Goal: Information Seeking & Learning: Learn about a topic

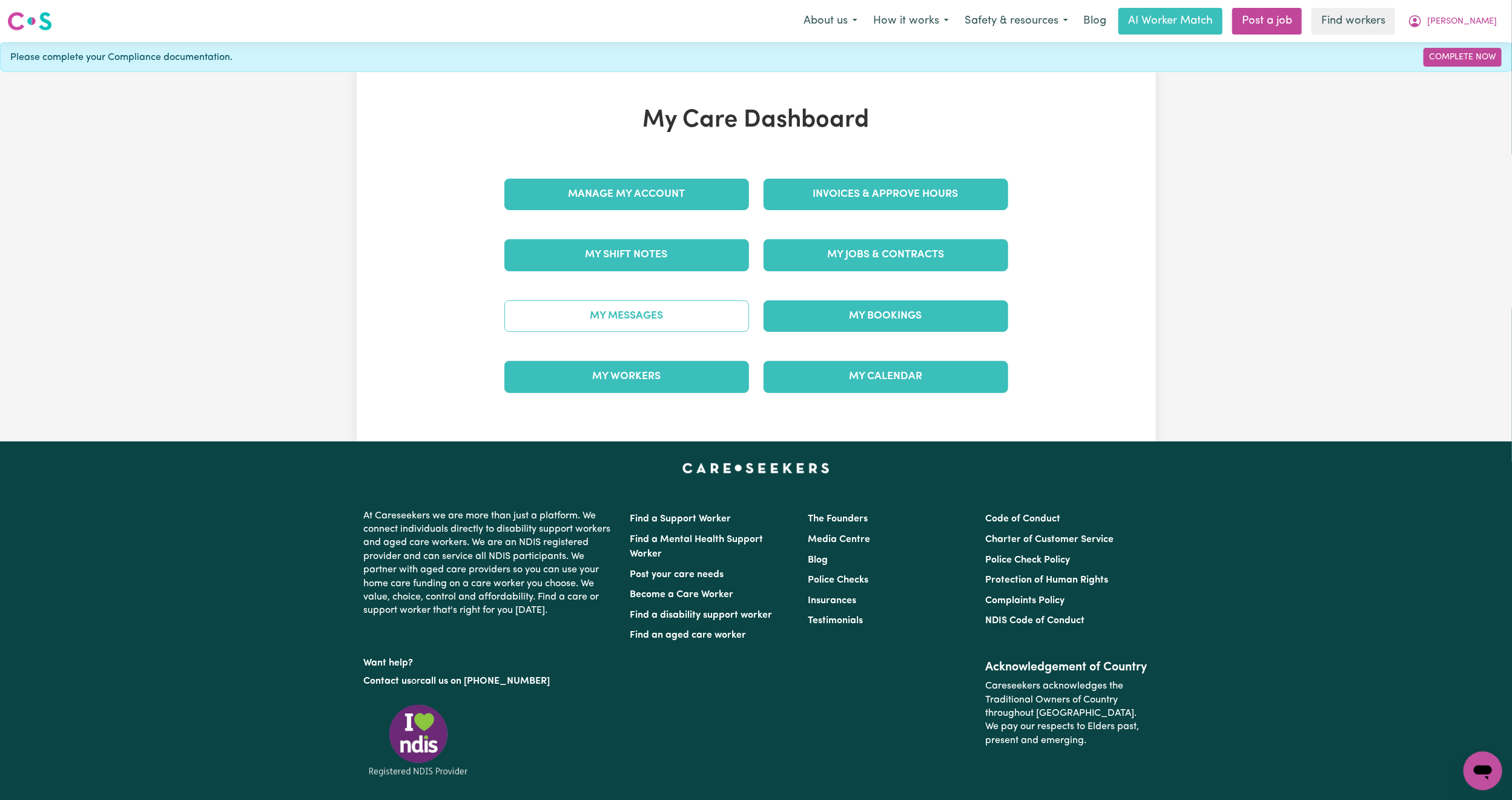
drag, startPoint x: 0, startPoint y: 0, endPoint x: 649, endPoint y: 316, distance: 721.8
click at [649, 316] on link "My Messages" at bounding box center [626, 316] width 244 height 31
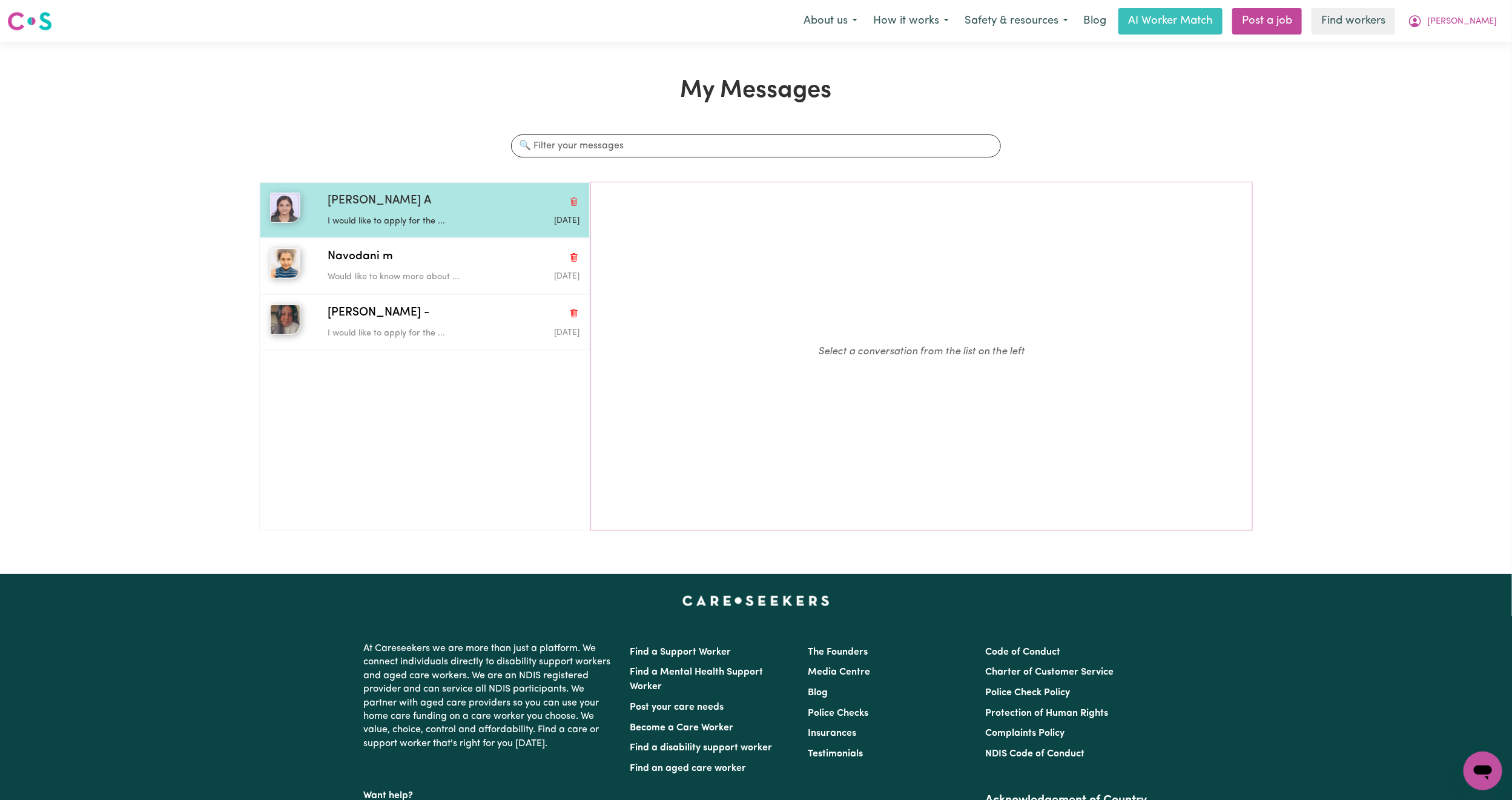
click at [382, 226] on p "I would like to apply for the ..." at bounding box center [411, 221] width 168 height 13
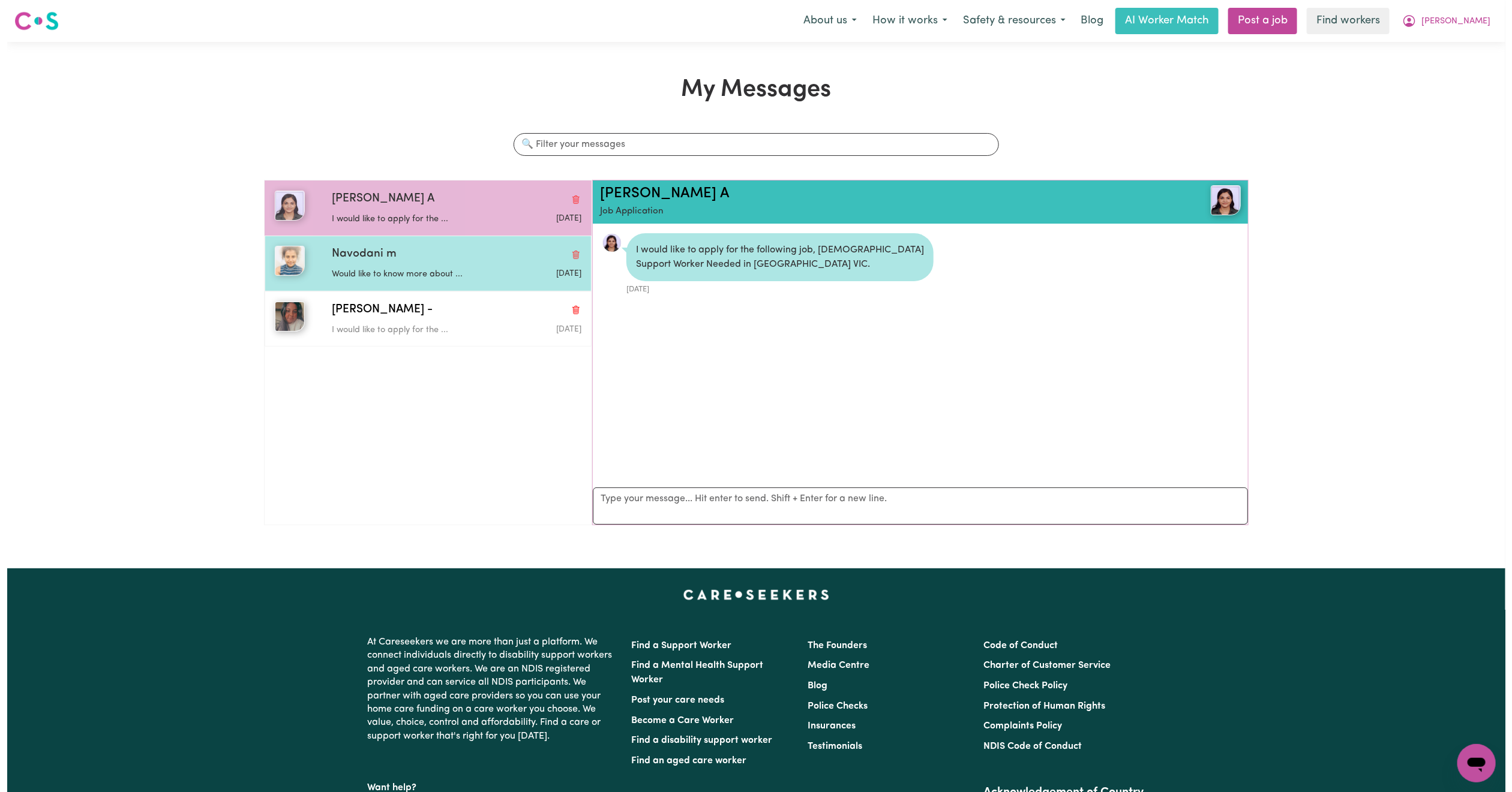
scroll to position [8, 0]
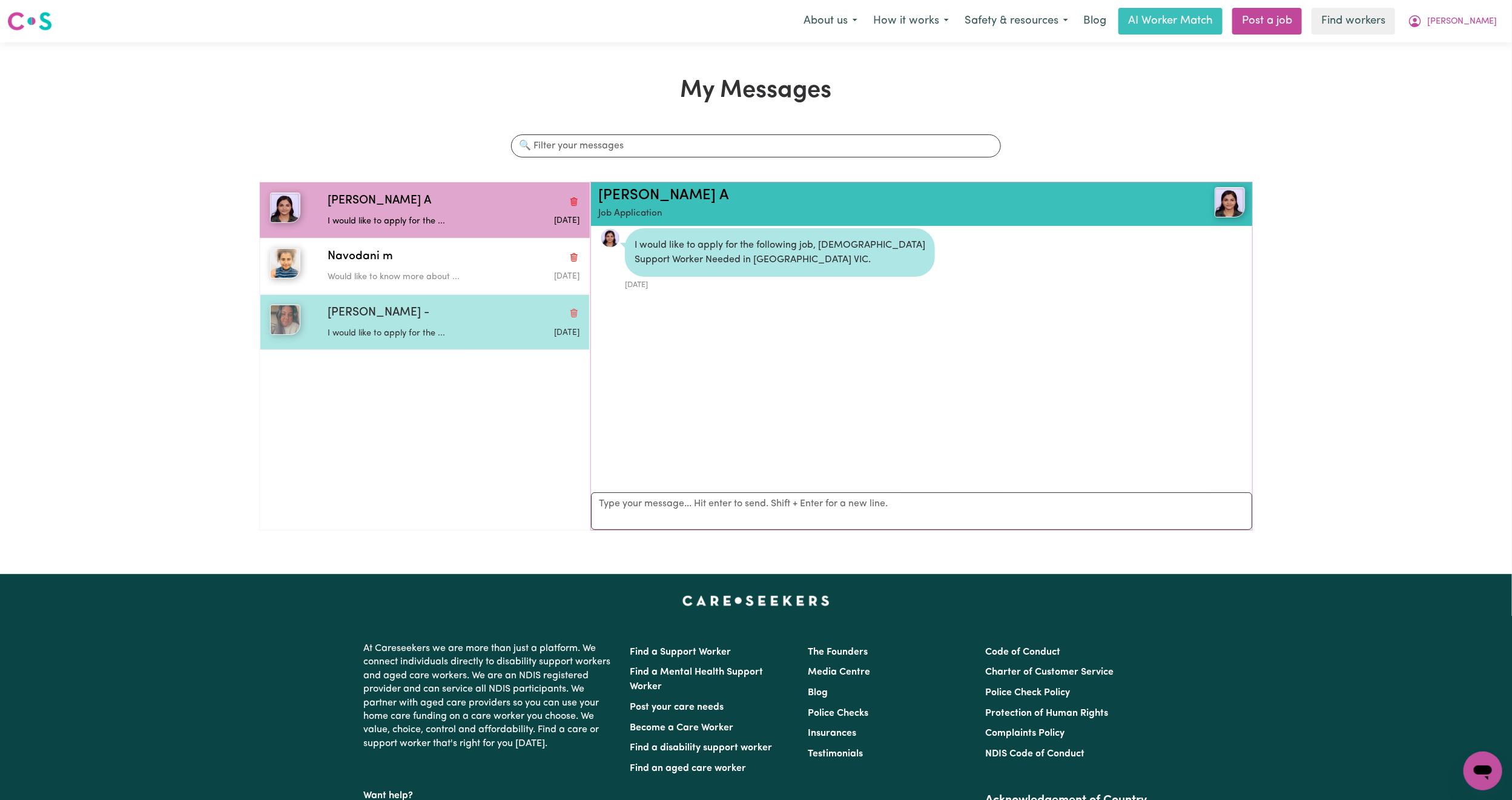
click at [376, 317] on span "[PERSON_NAME] -" at bounding box center [378, 314] width 102 height 18
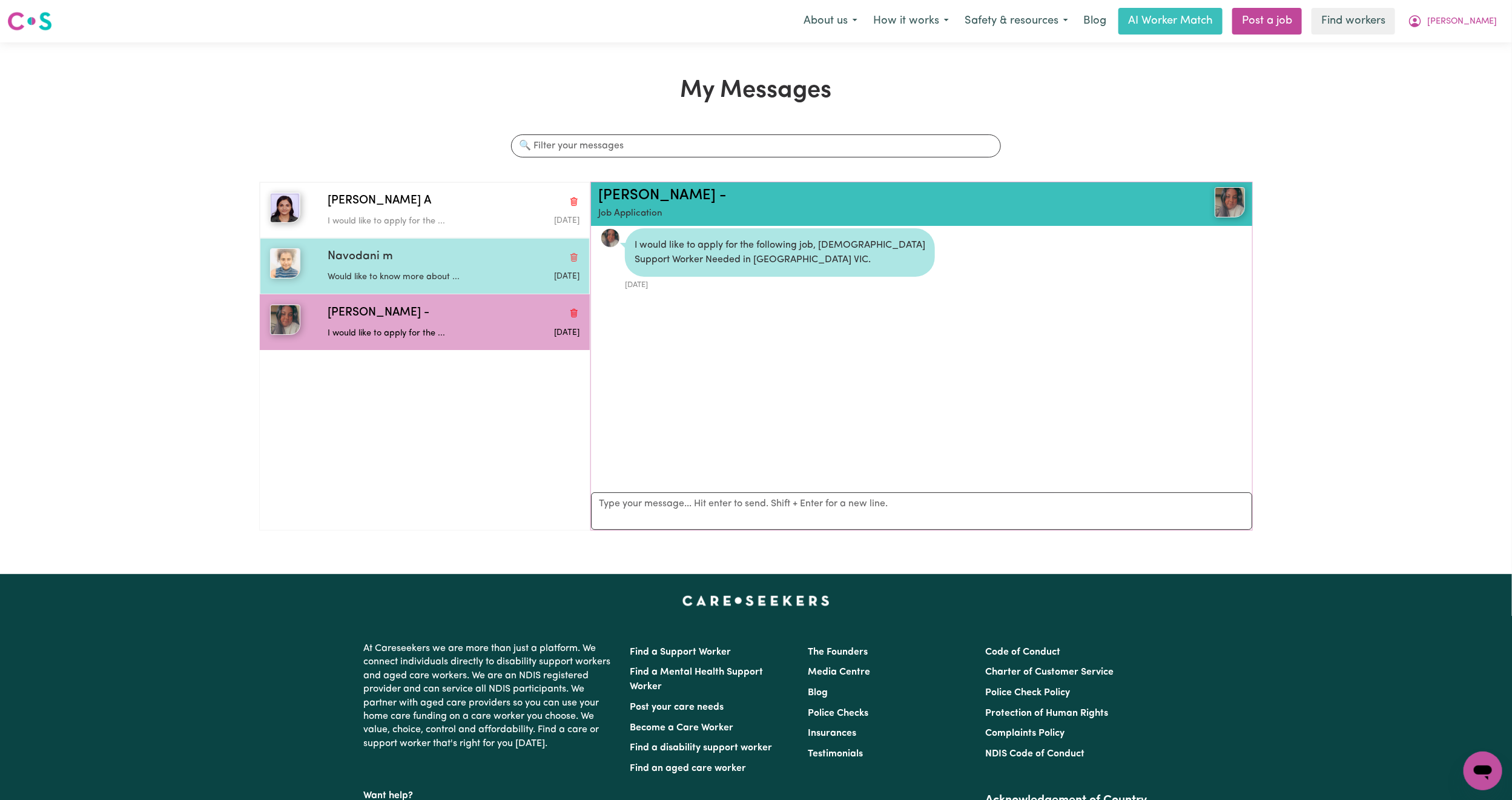
click at [396, 282] on p "Would like to know more about ..." at bounding box center [411, 277] width 168 height 13
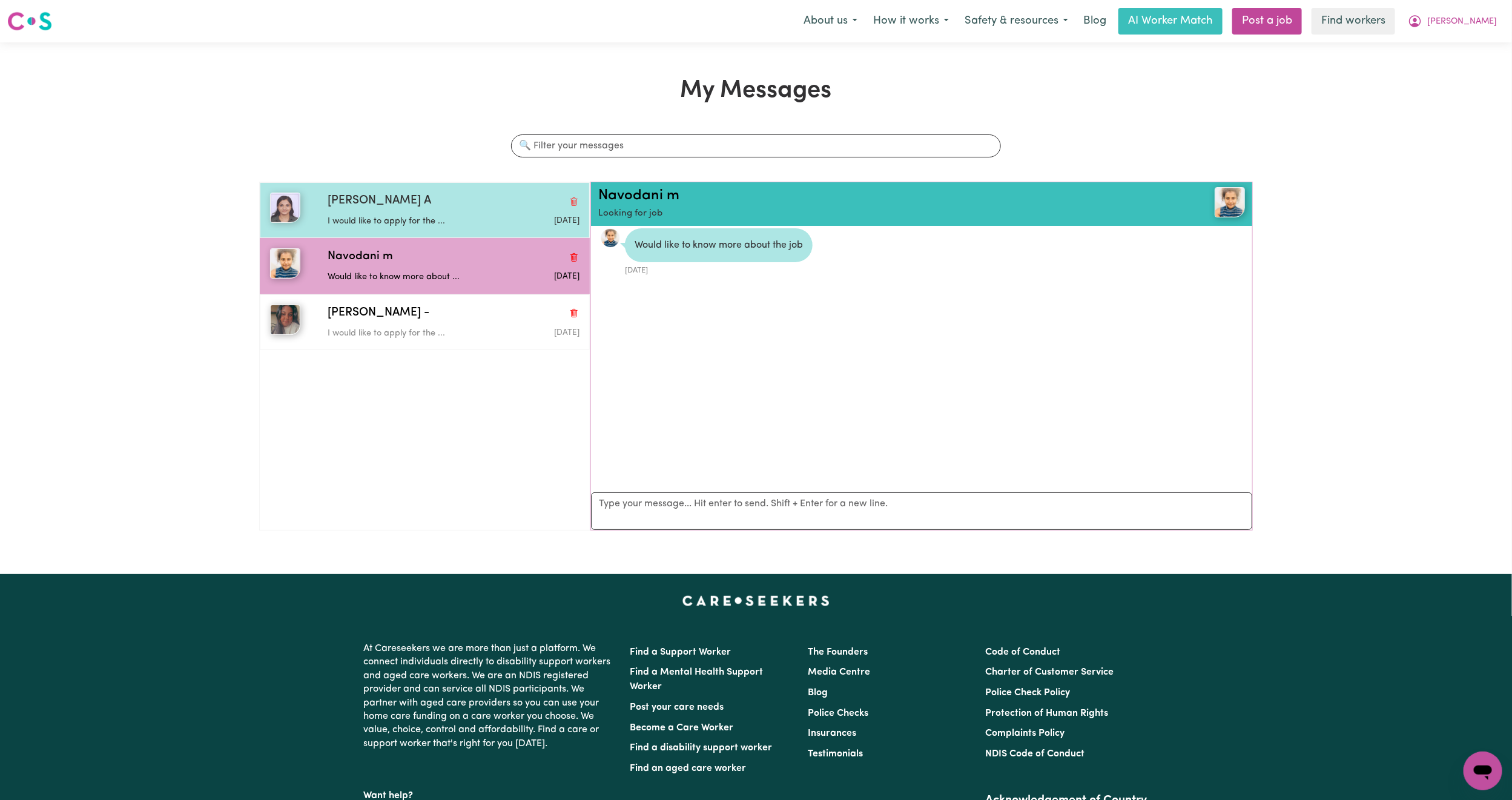
click at [398, 211] on div "I would like to apply for the ..." at bounding box center [411, 219] width 168 height 18
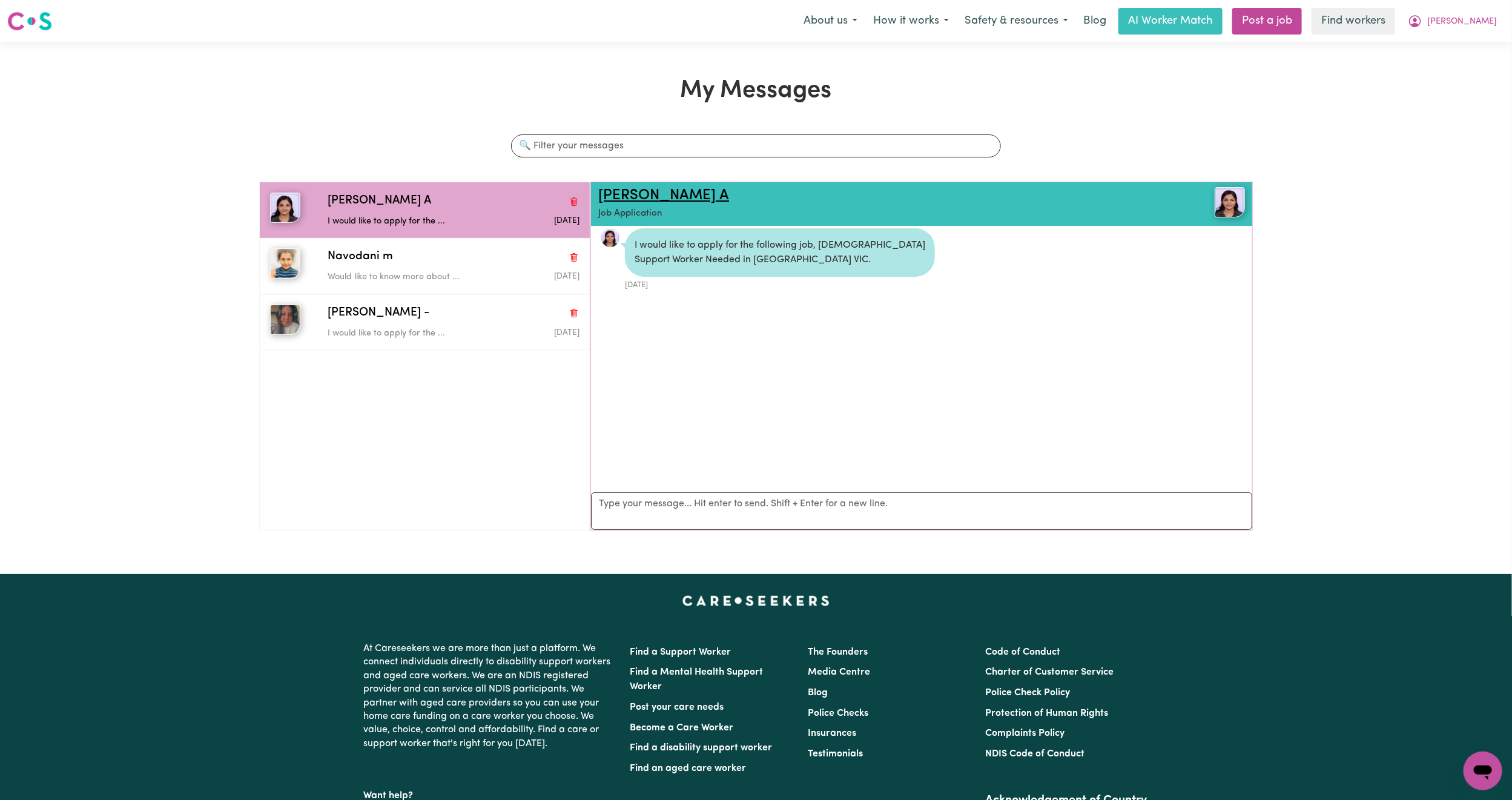
click at [639, 194] on link "[PERSON_NAME] A" at bounding box center [663, 195] width 131 height 14
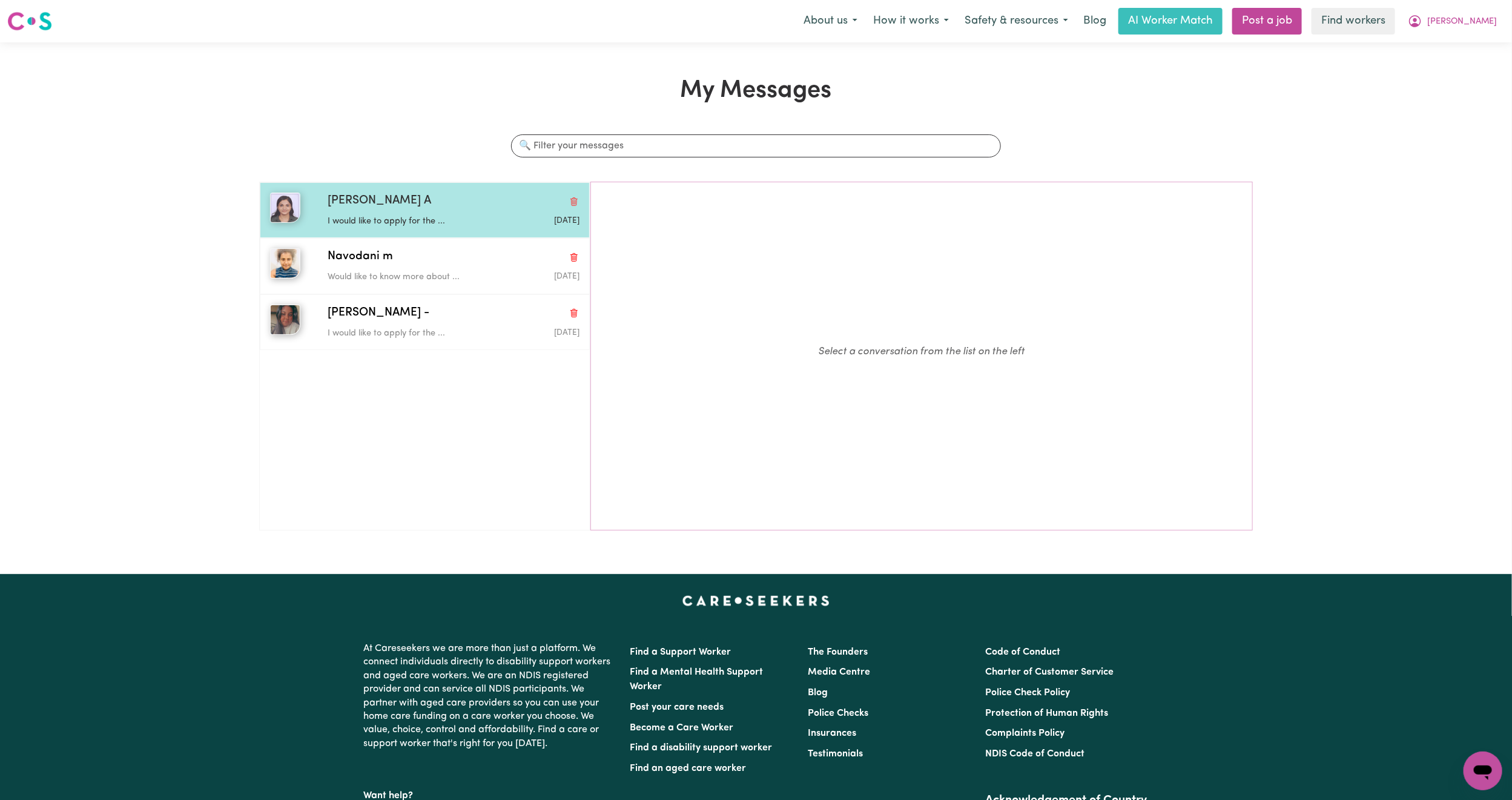
click at [345, 202] on span "[PERSON_NAME] A" at bounding box center [379, 201] width 104 height 18
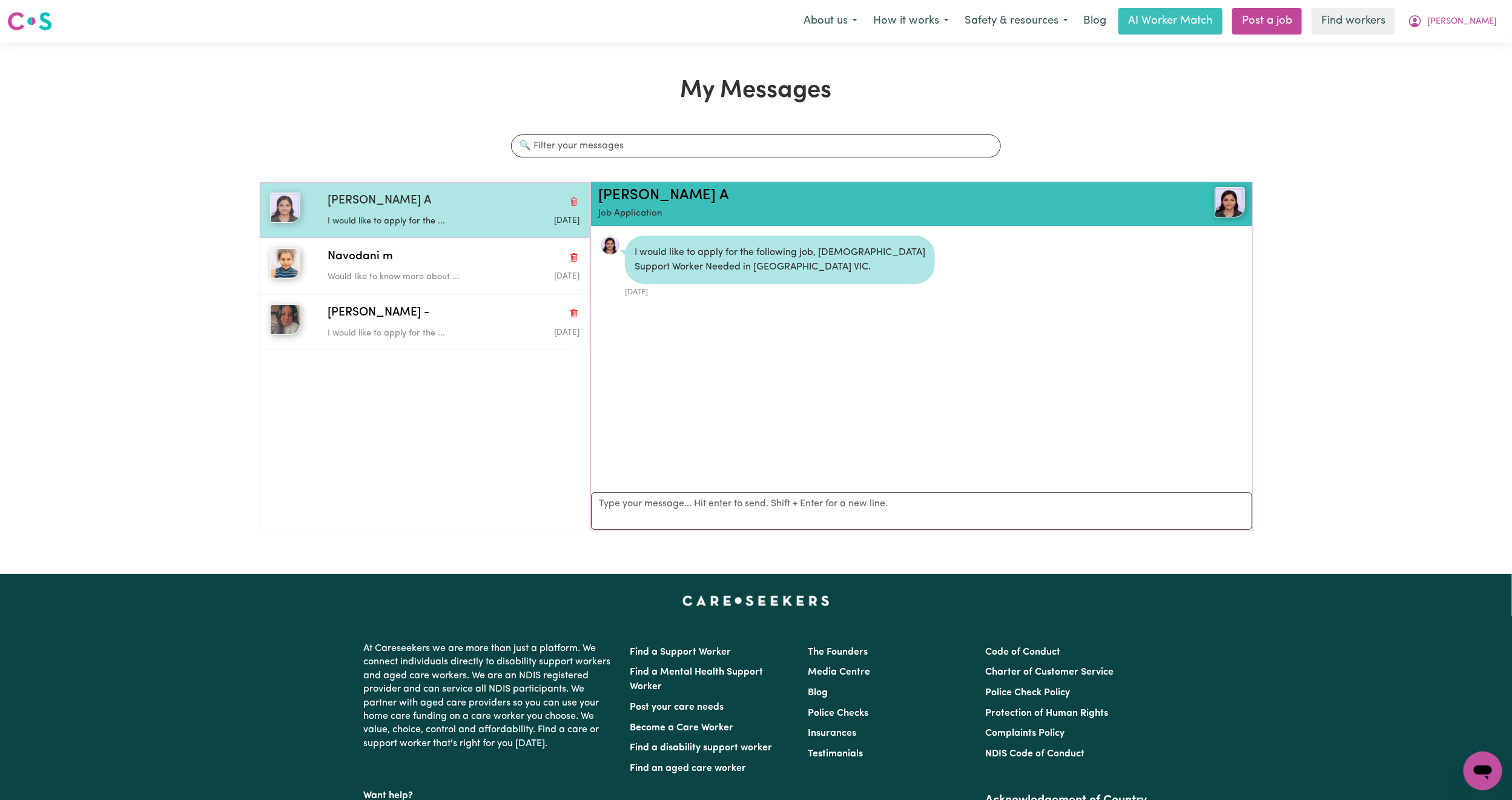
scroll to position [8, 0]
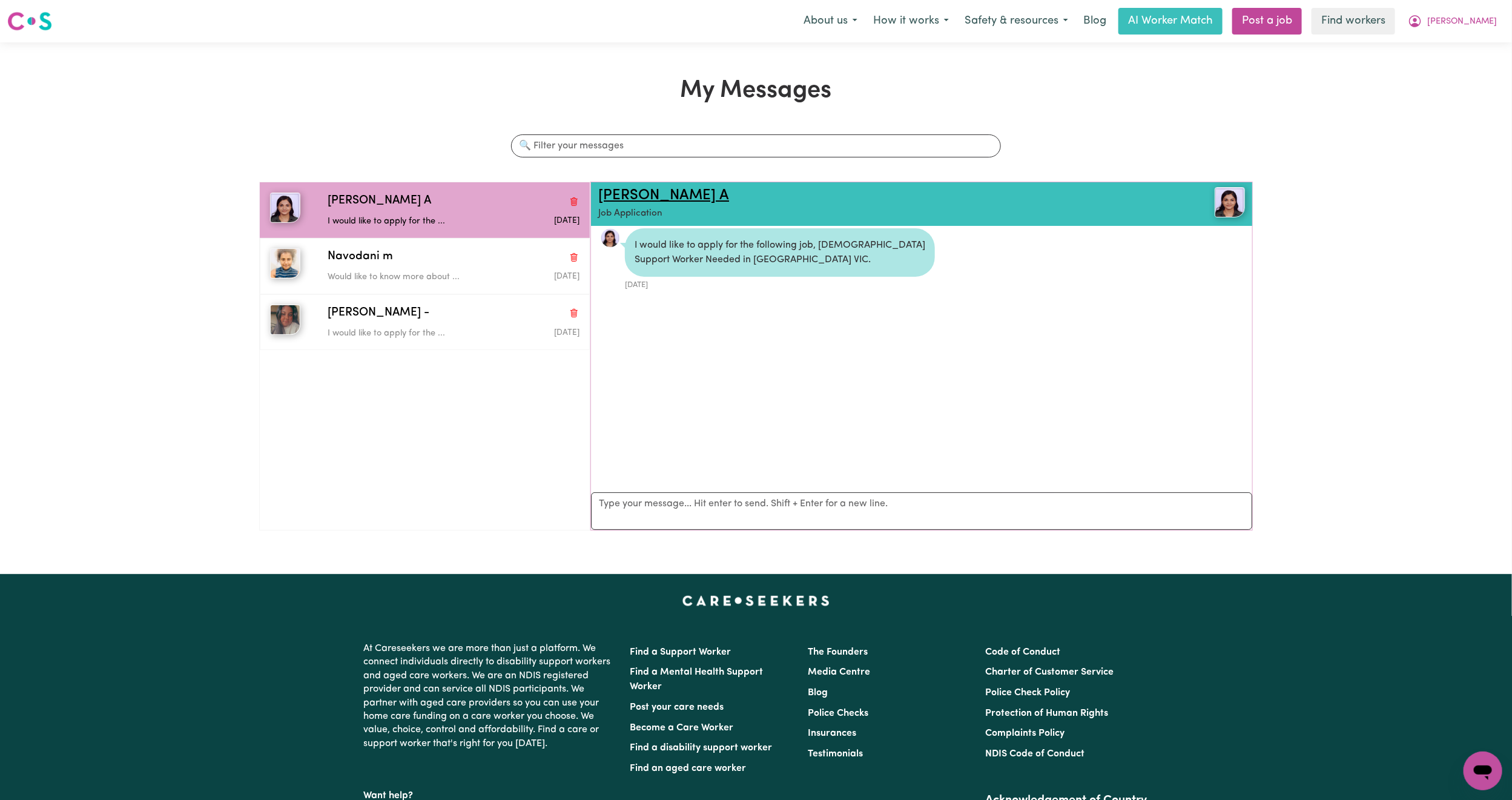
click at [648, 193] on link "[PERSON_NAME] A" at bounding box center [663, 195] width 131 height 14
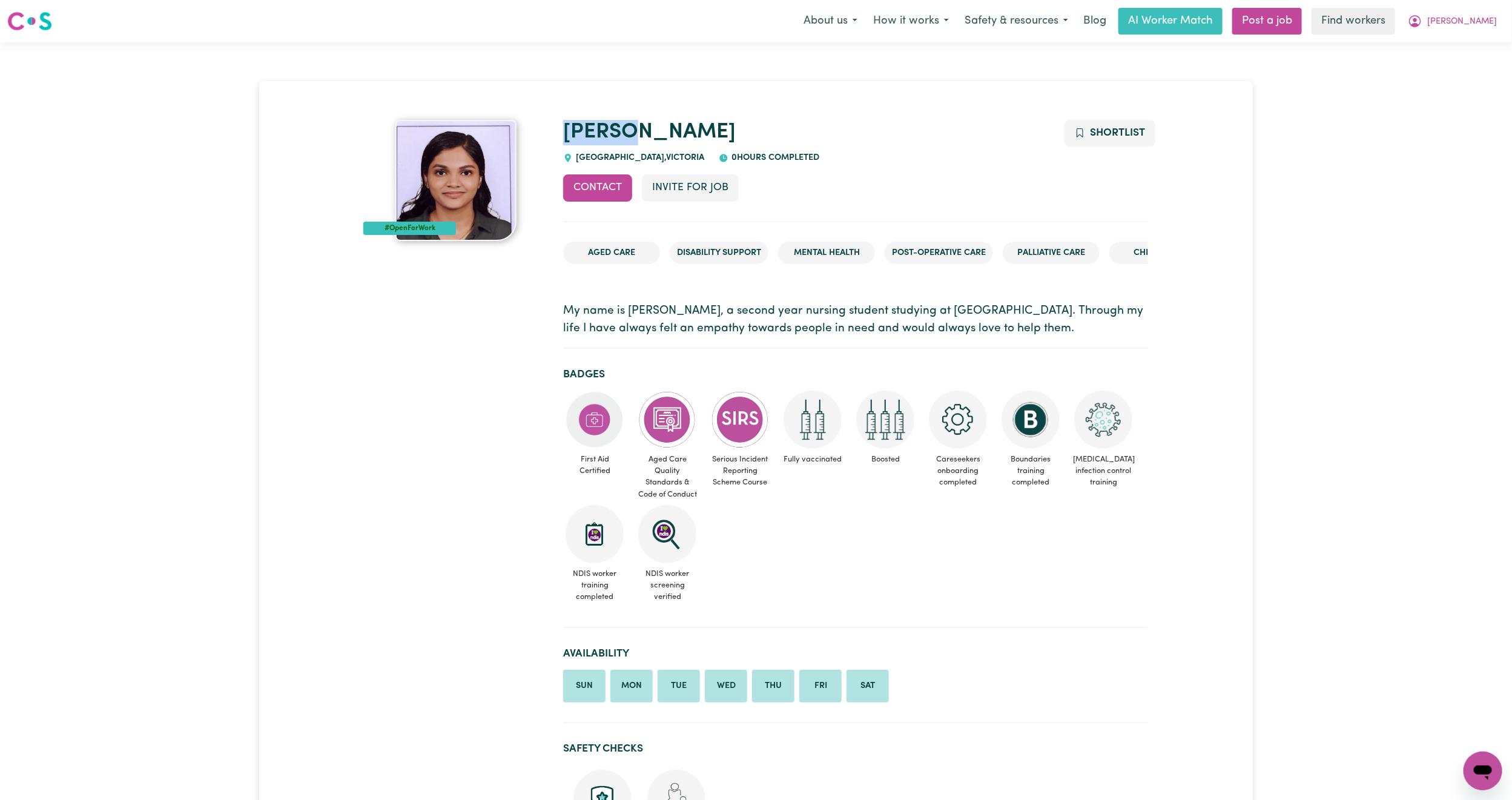
drag, startPoint x: 679, startPoint y: 141, endPoint x: 558, endPoint y: 125, distance: 122.1
copy link "[PERSON_NAME]"
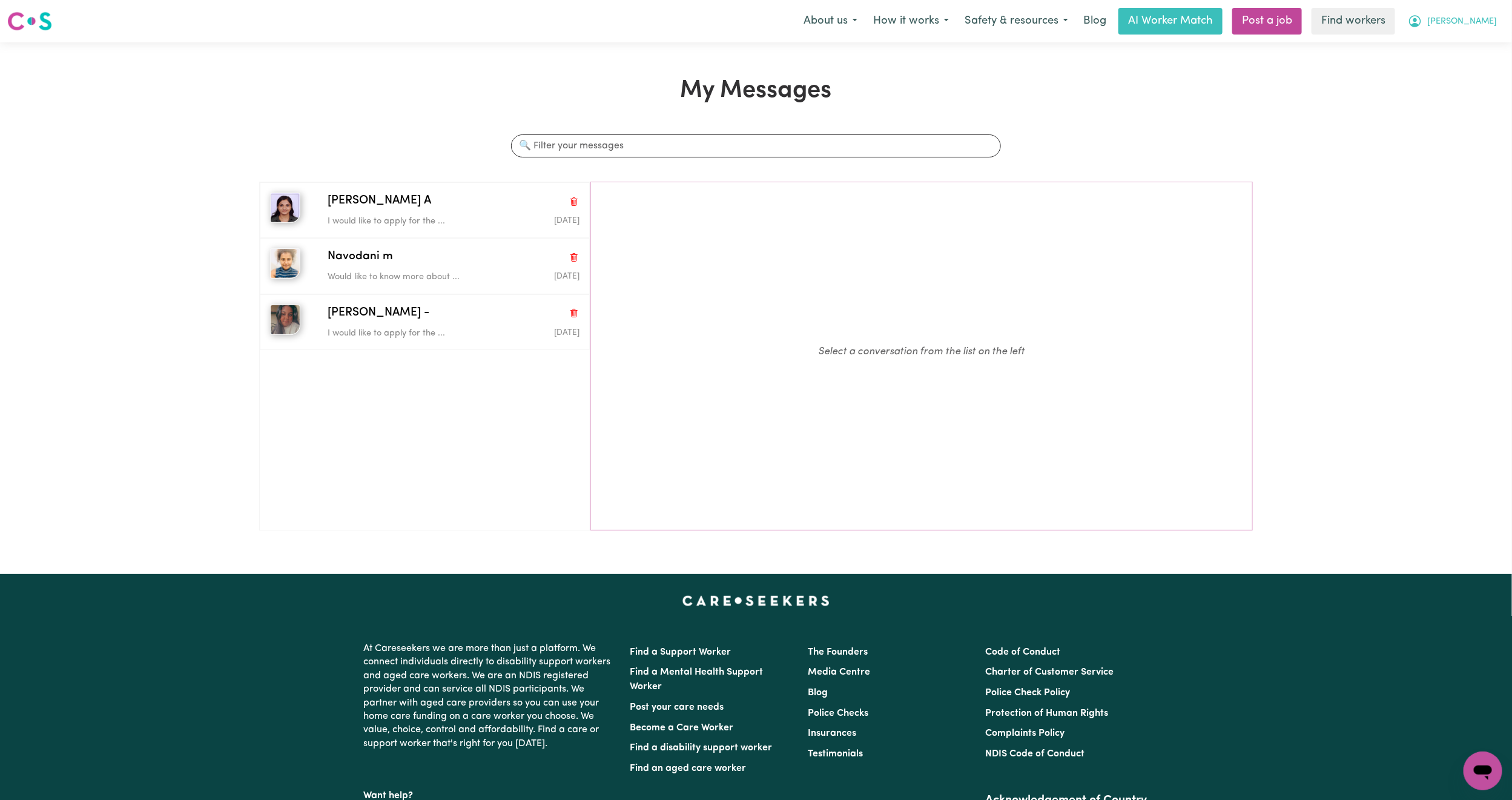
drag, startPoint x: 1494, startPoint y: 28, endPoint x: 1486, endPoint y: 33, distance: 9.4
click at [1494, 28] on span "[PERSON_NAME]" at bounding box center [1462, 21] width 70 height 13
click at [1466, 55] on link "My Dashboard" at bounding box center [1456, 47] width 95 height 23
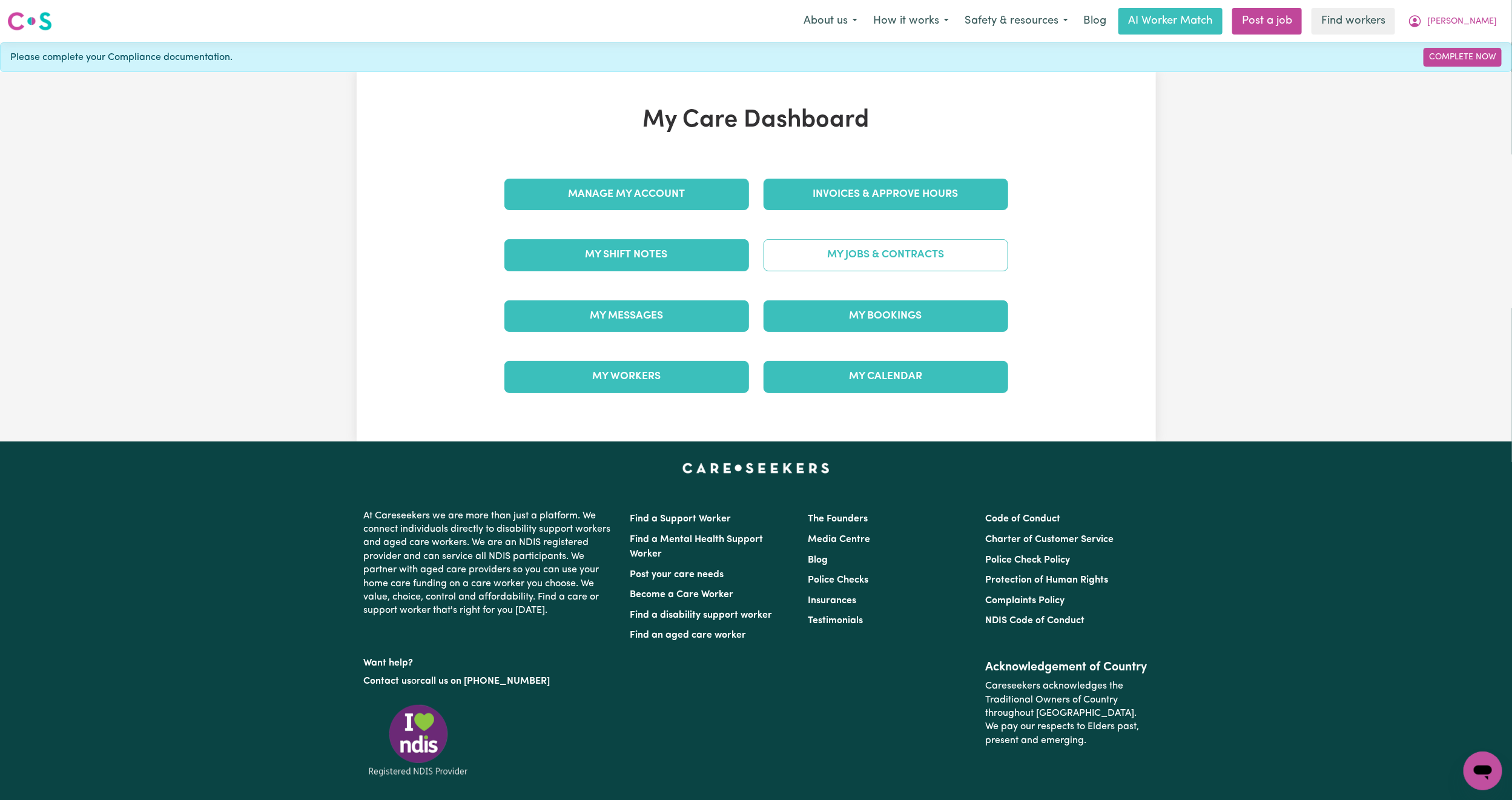
click at [908, 263] on link "My Jobs & Contracts" at bounding box center [885, 255] width 244 height 31
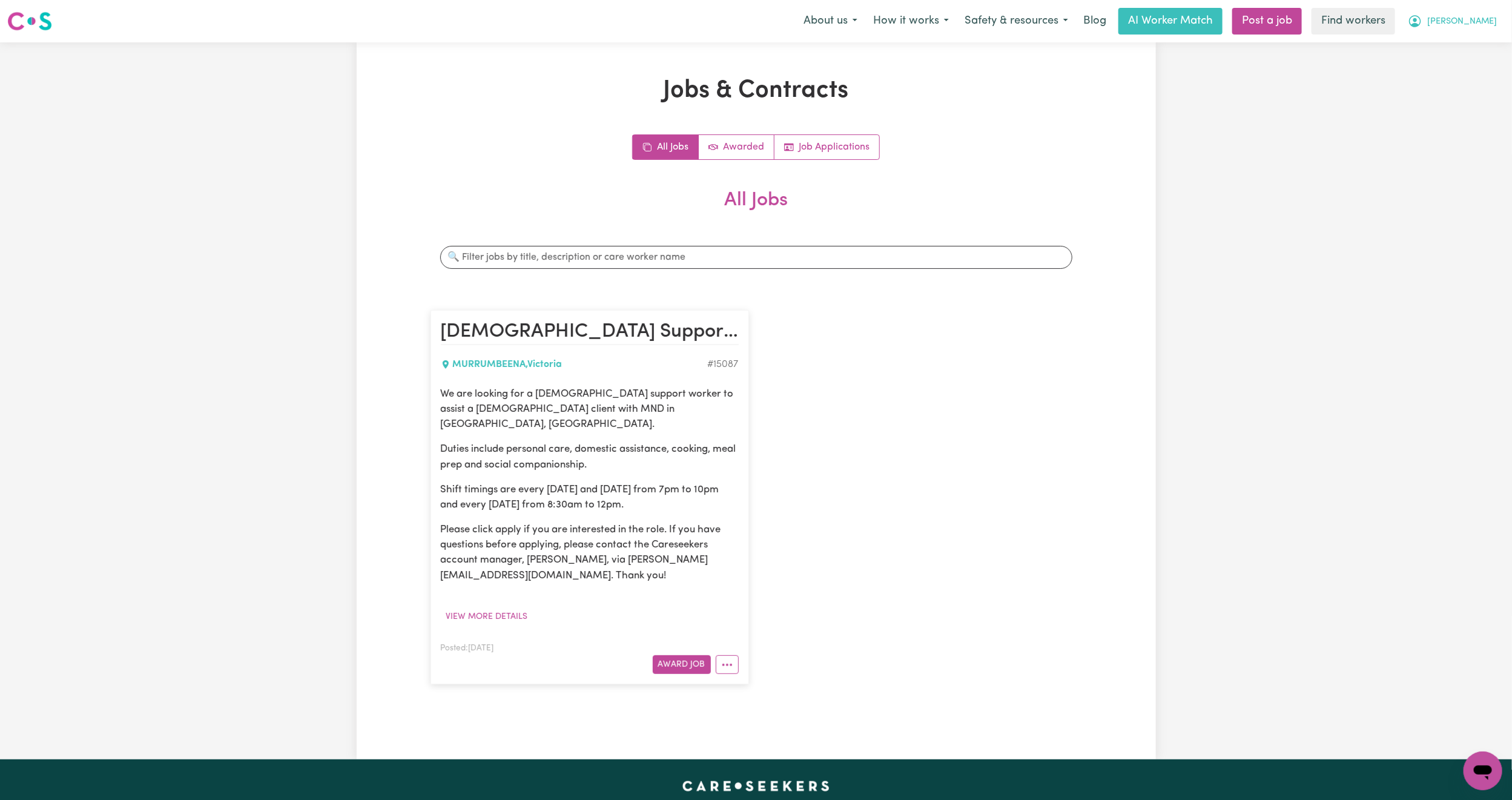
click at [1473, 16] on span "[PERSON_NAME]" at bounding box center [1462, 21] width 70 height 13
click at [1452, 47] on link "My Dashboard" at bounding box center [1456, 47] width 95 height 23
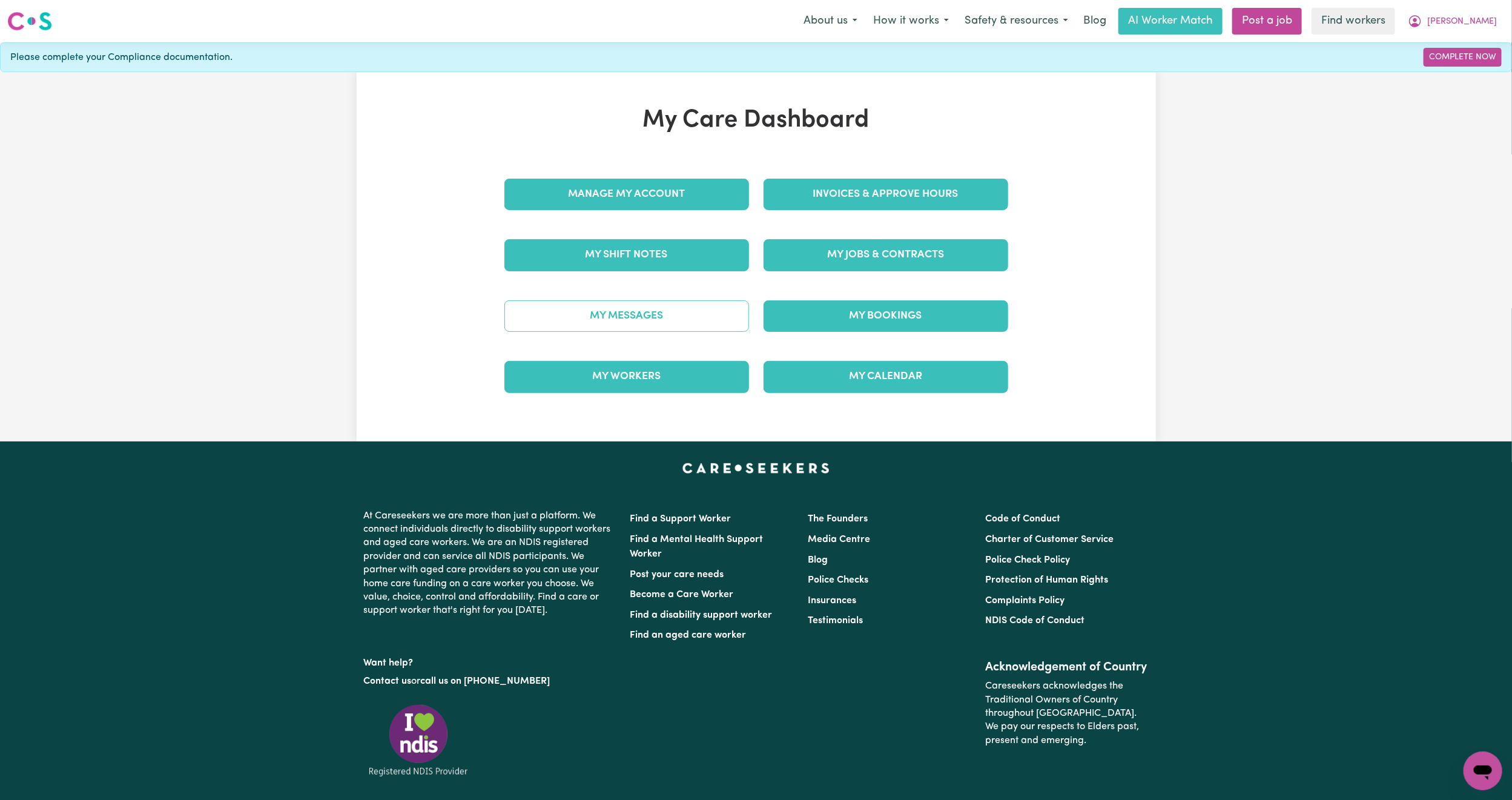
click at [630, 320] on link "My Messages" at bounding box center [626, 316] width 244 height 31
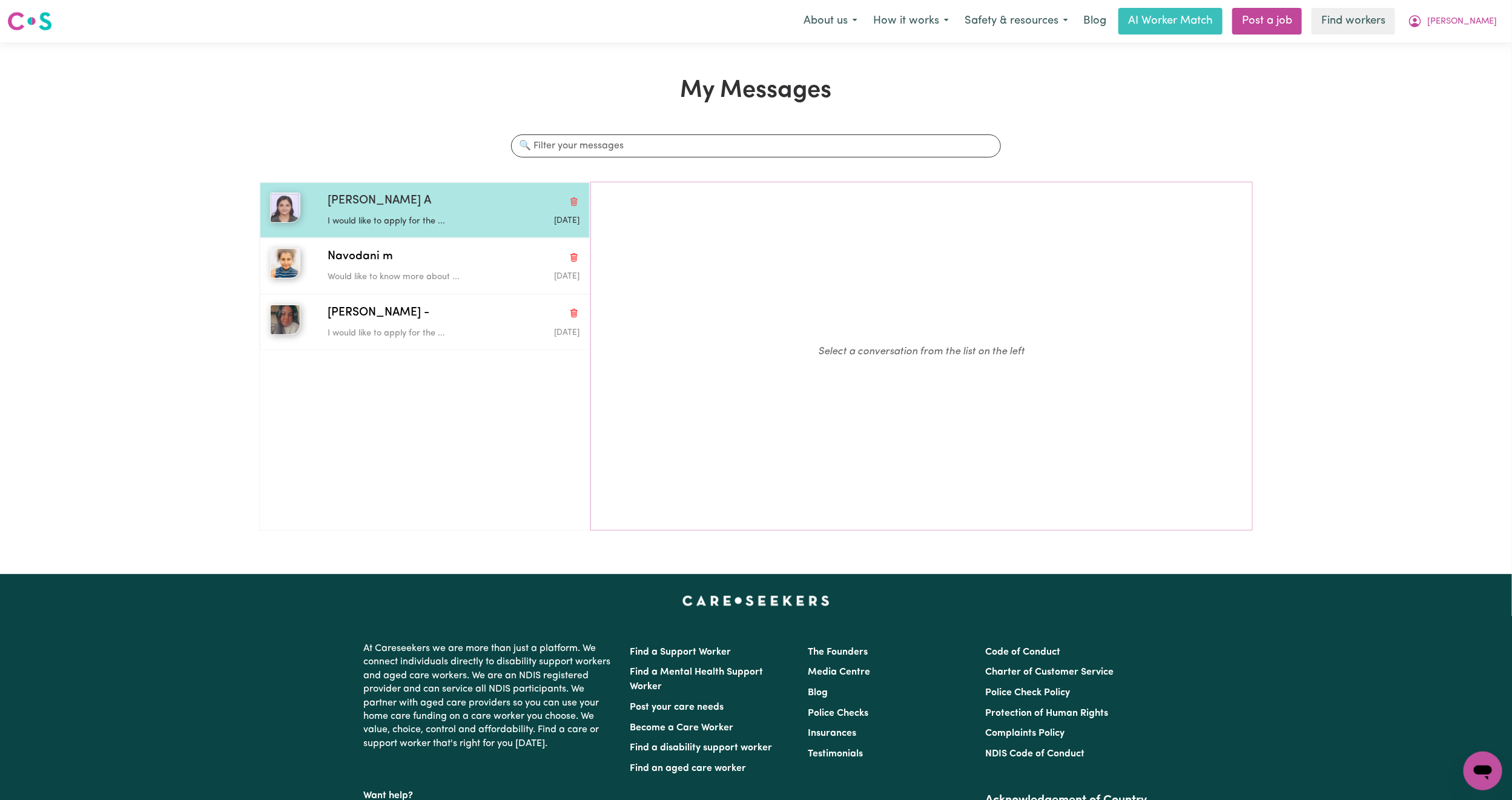
click at [388, 192] on div "[PERSON_NAME] A I would like to apply for the ... [DATE]" at bounding box center [424, 210] width 330 height 56
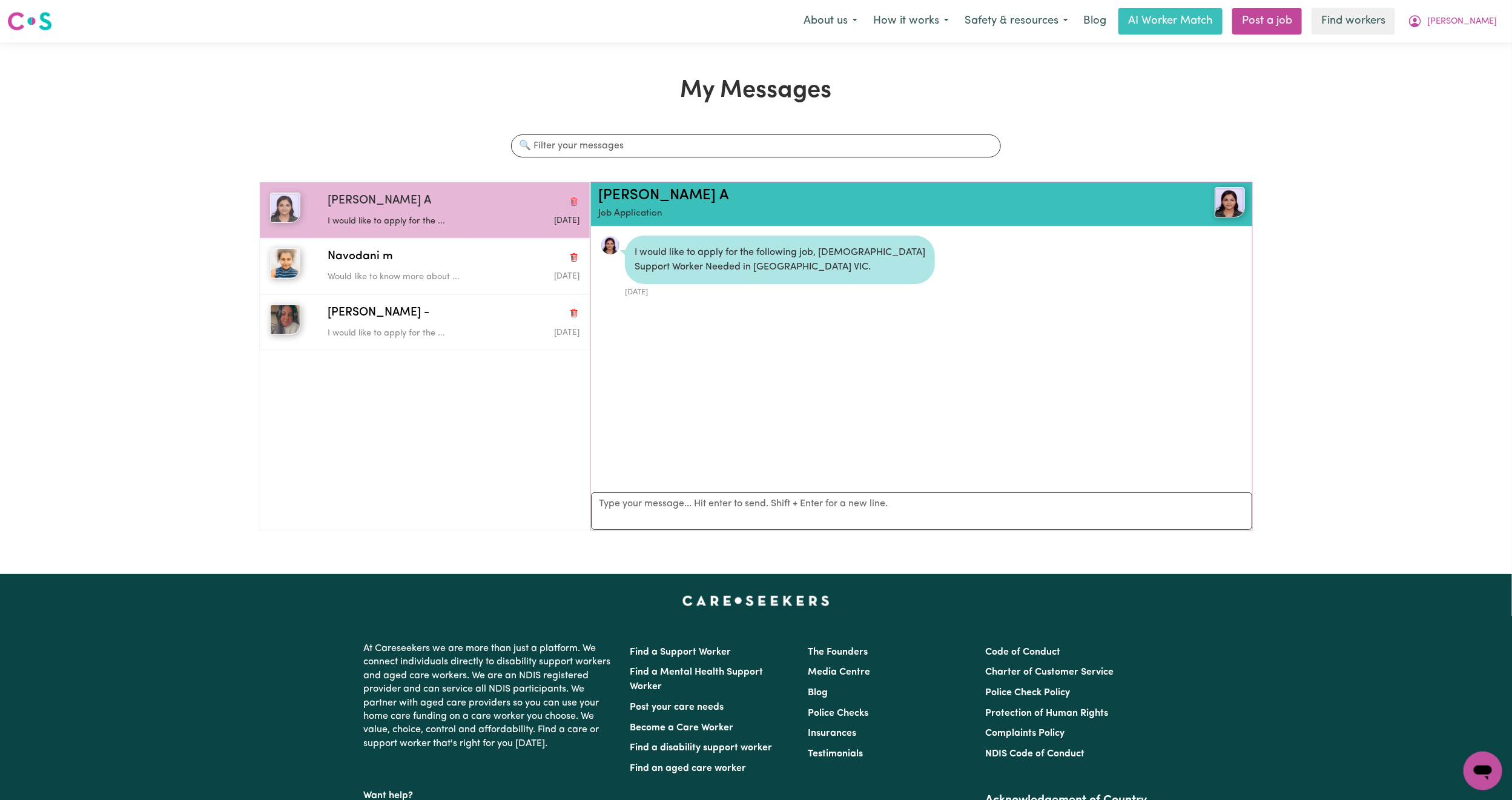
scroll to position [8, 0]
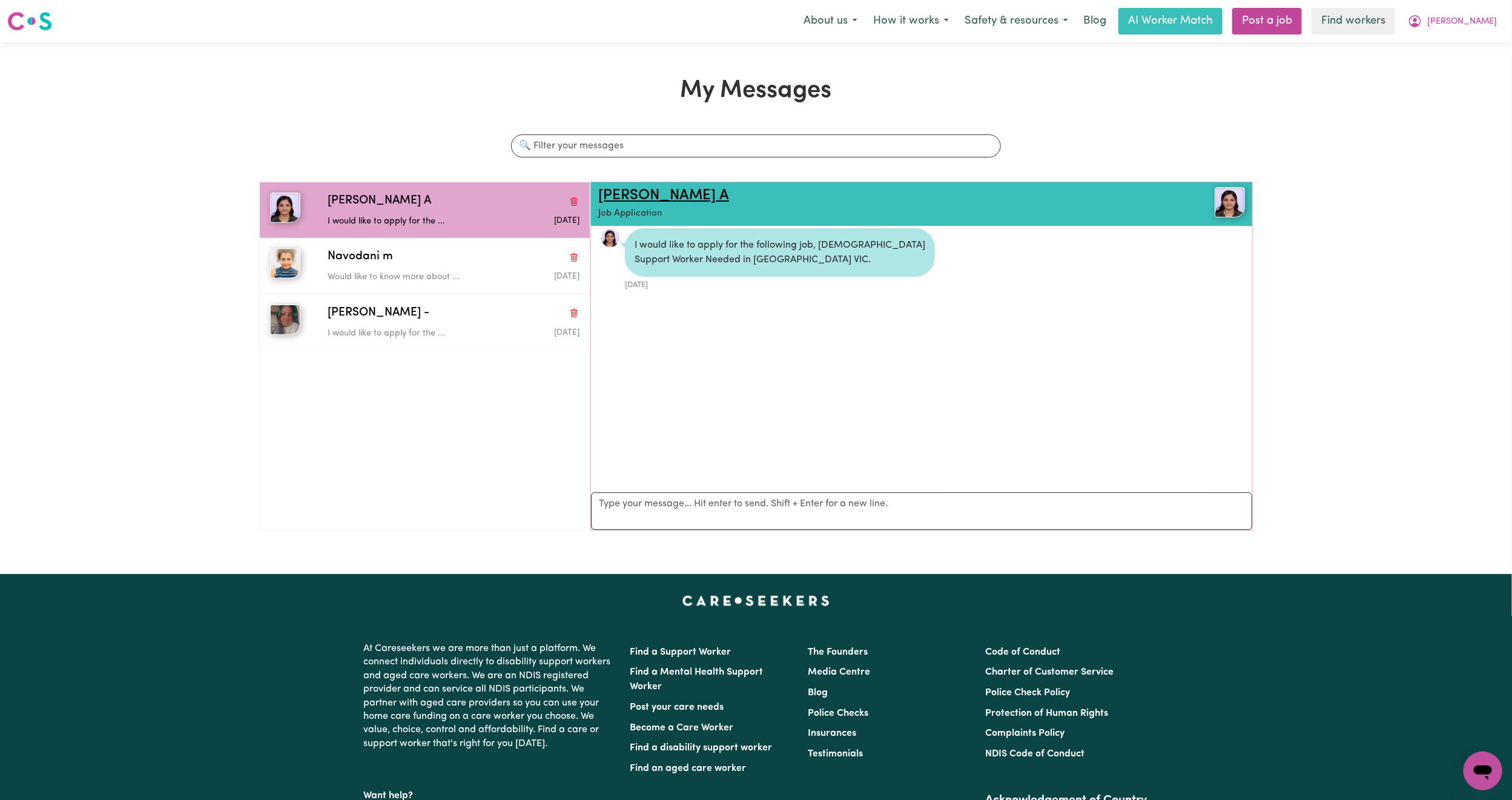
click at [624, 197] on link "[PERSON_NAME] A" at bounding box center [663, 195] width 131 height 14
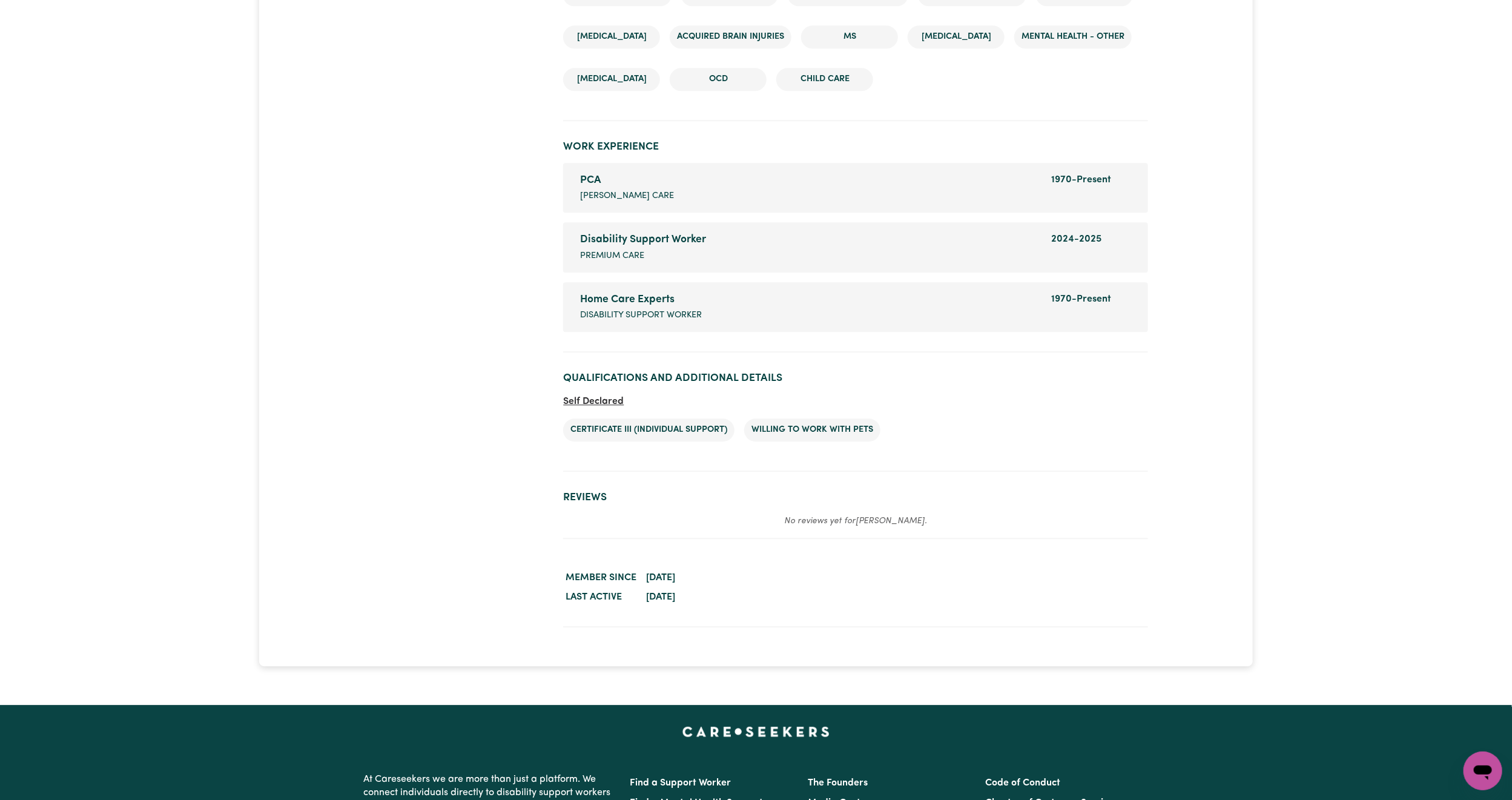
scroll to position [1998, 0]
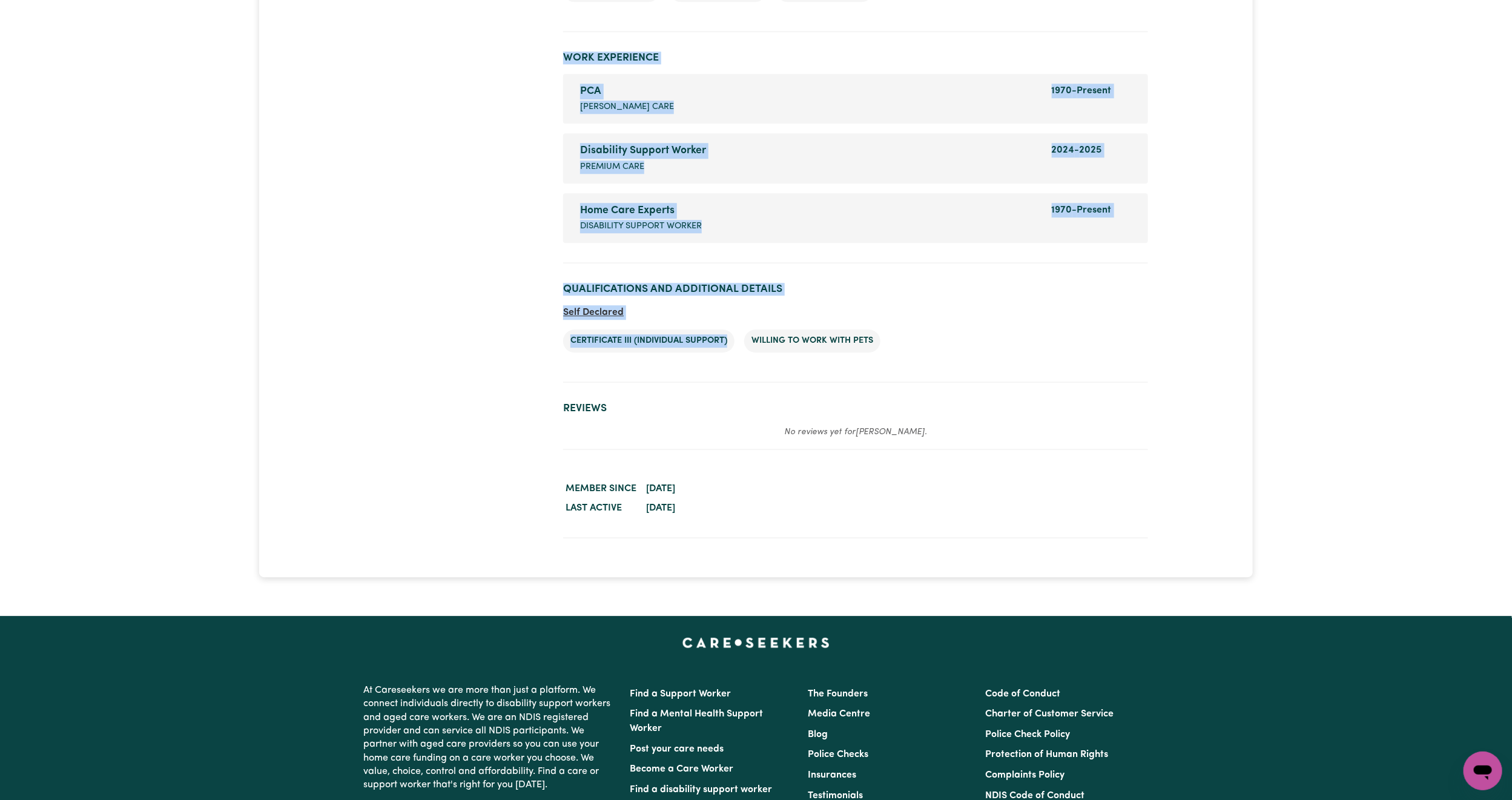
drag, startPoint x: 640, startPoint y: 320, endPoint x: 519, endPoint y: 312, distance: 121.3
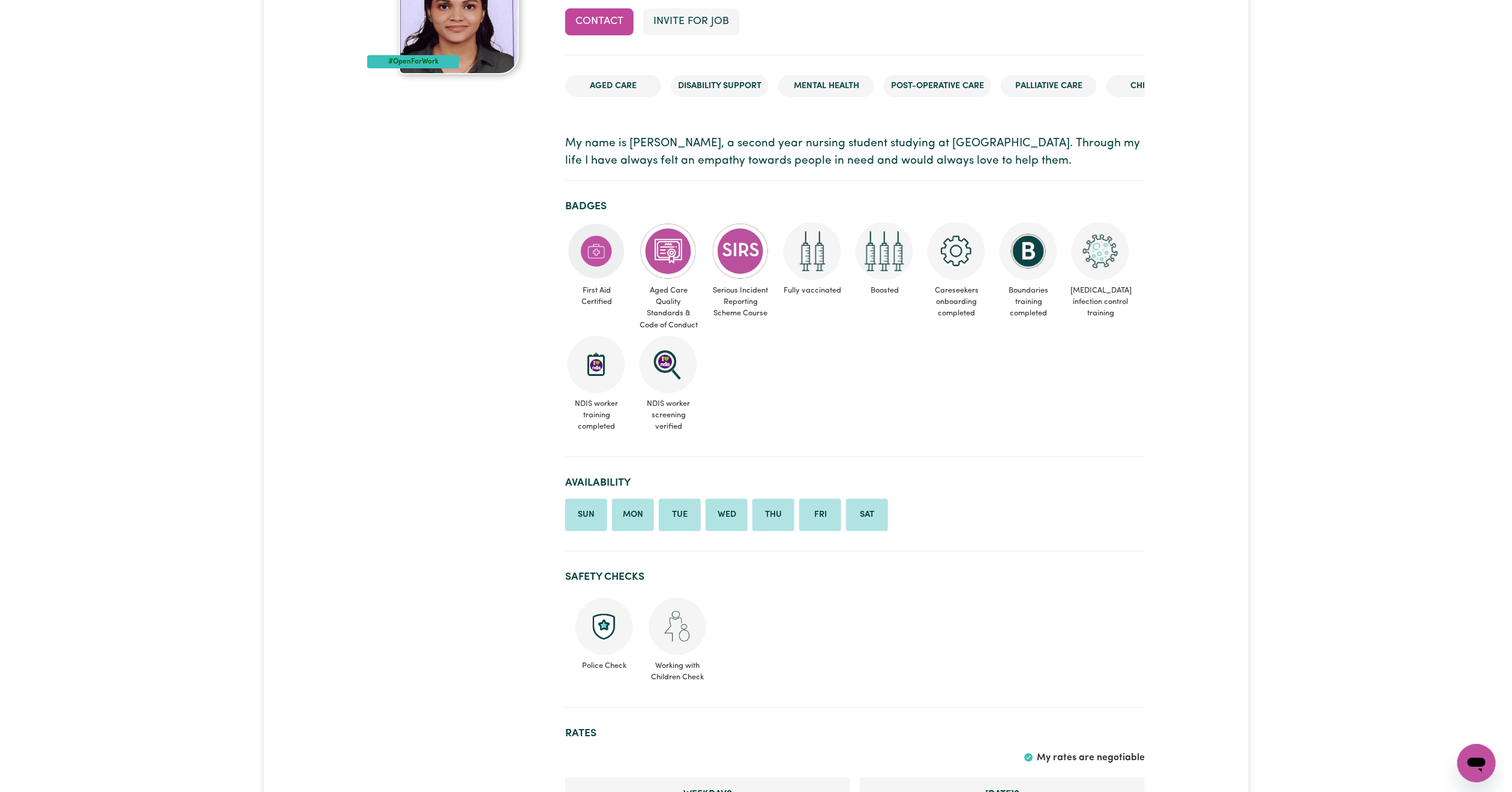
scroll to position [0, 0]
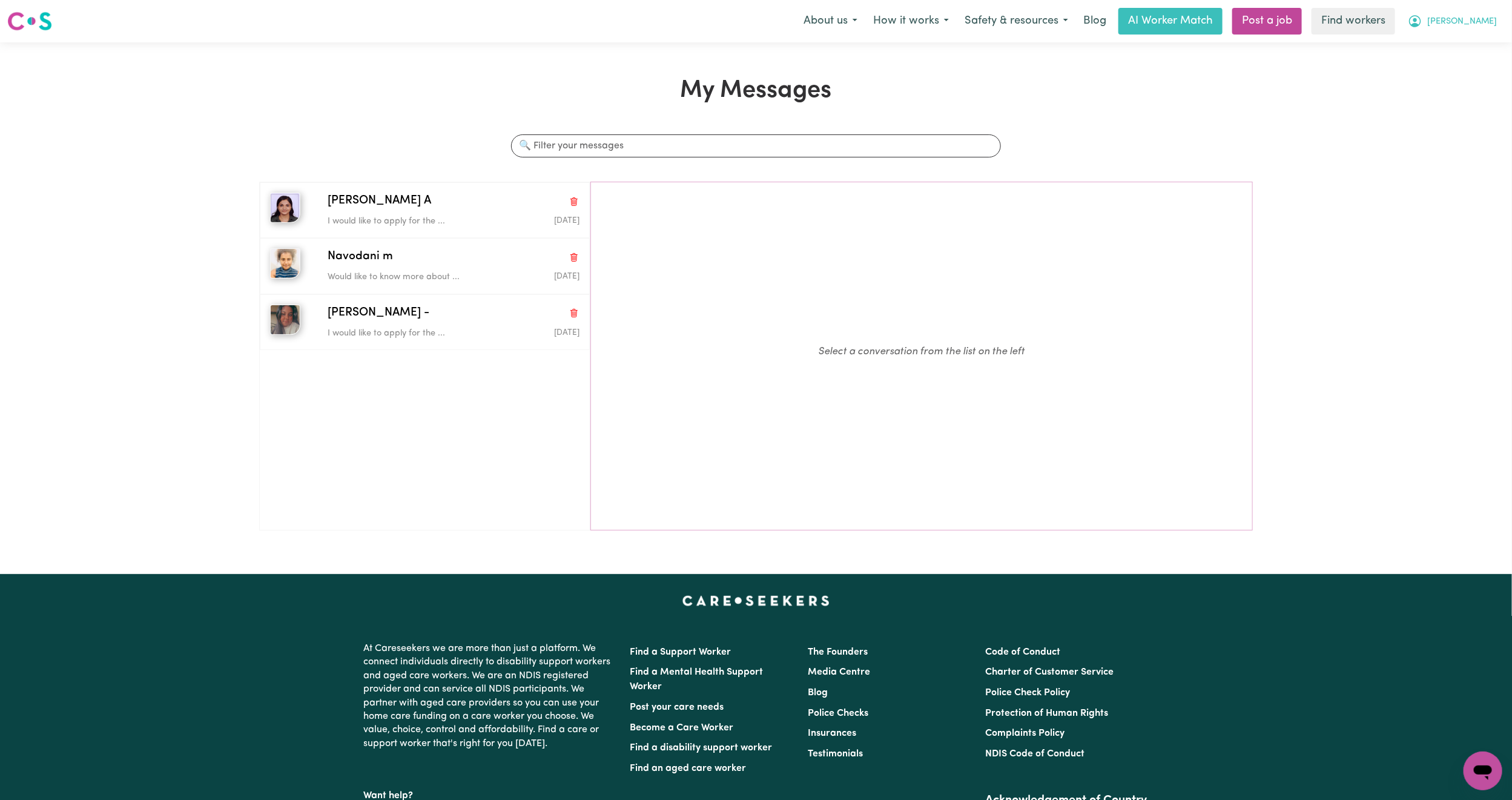
click at [1422, 23] on icon "My Account" at bounding box center [1415, 21] width 14 height 14
click at [1462, 53] on link "My Dashboard" at bounding box center [1456, 47] width 95 height 23
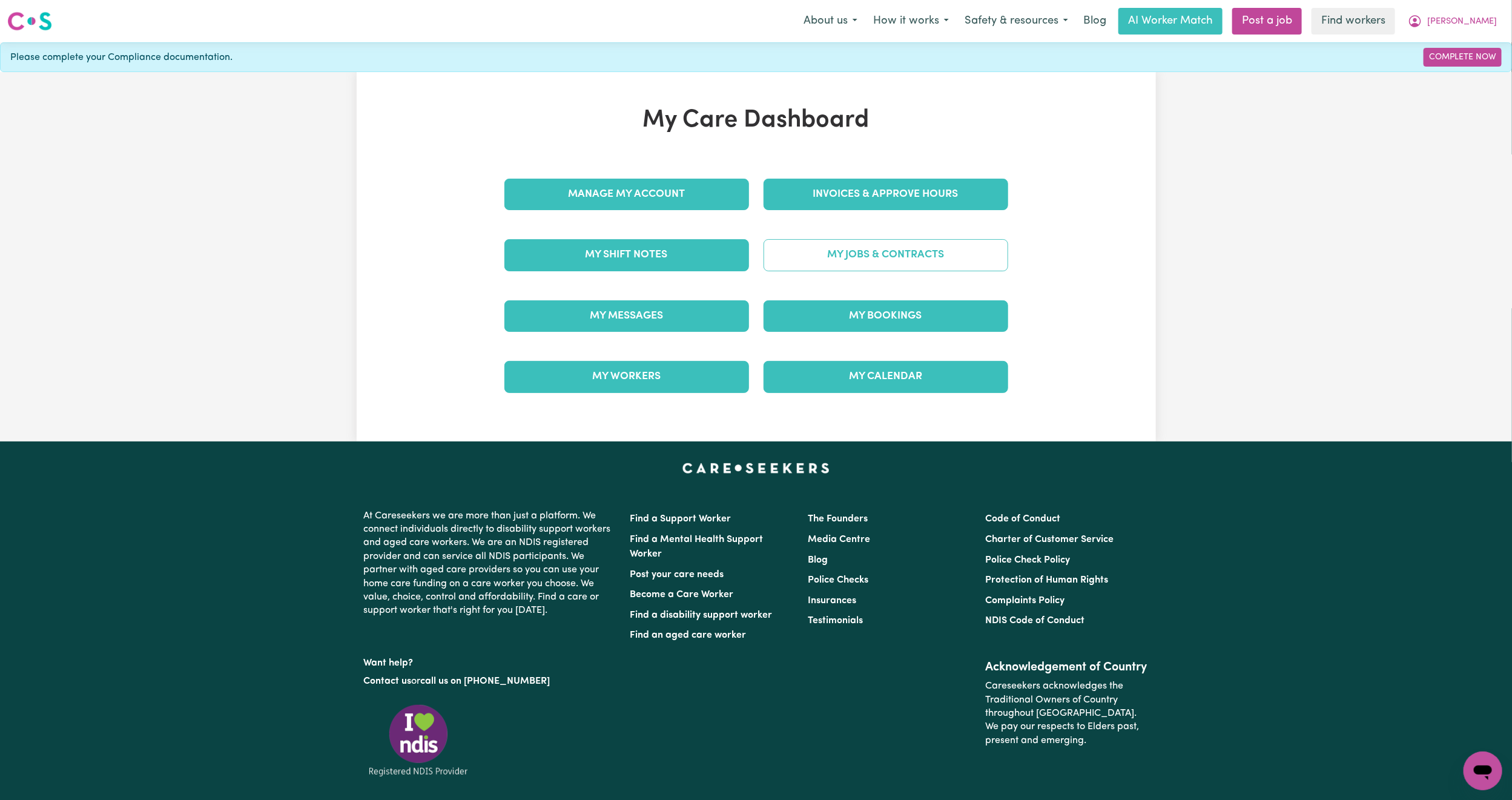
click at [851, 269] on link "My Jobs & Contracts" at bounding box center [885, 255] width 244 height 31
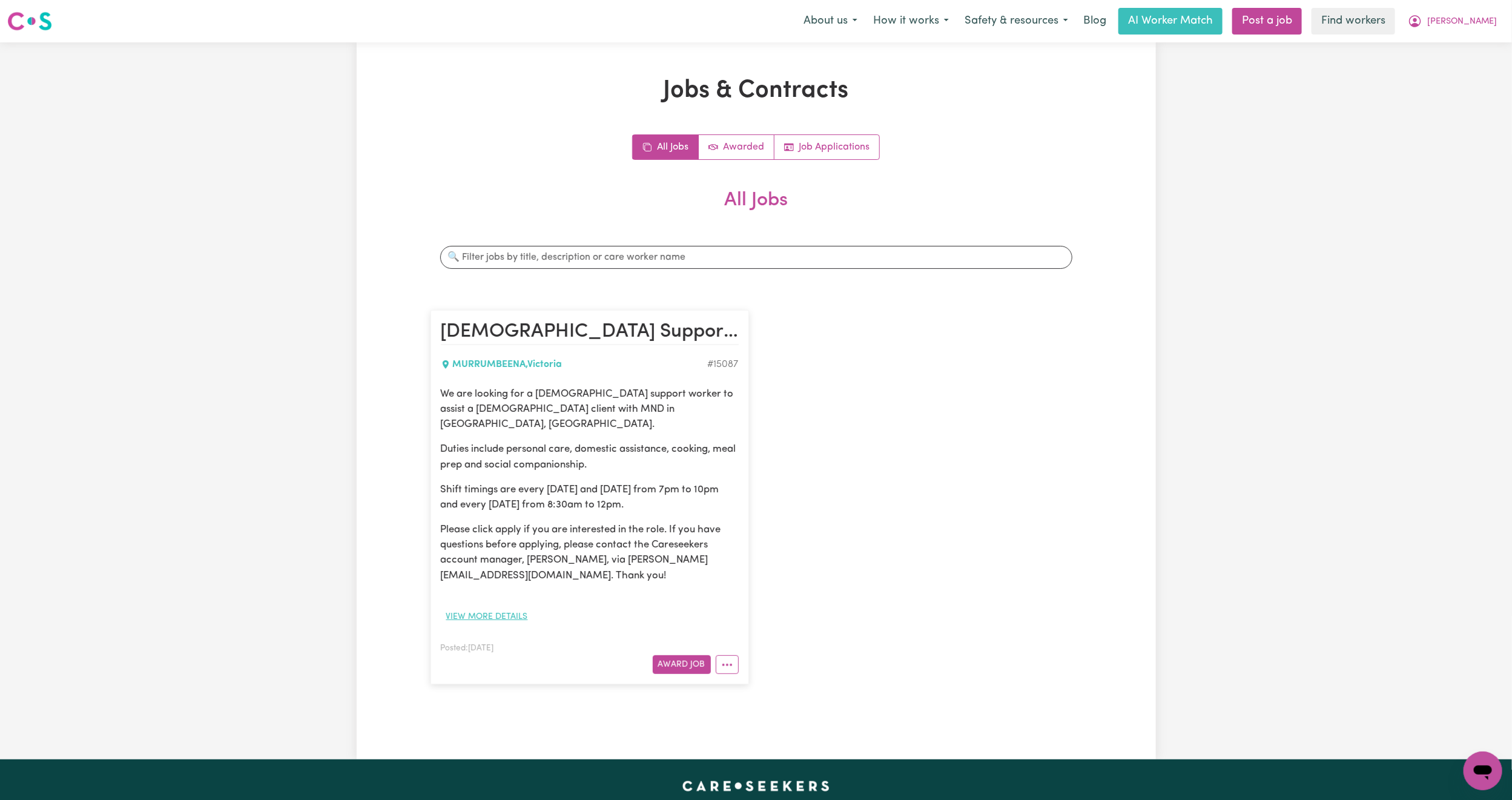
click at [492, 608] on button "View more details" at bounding box center [487, 617] width 92 height 19
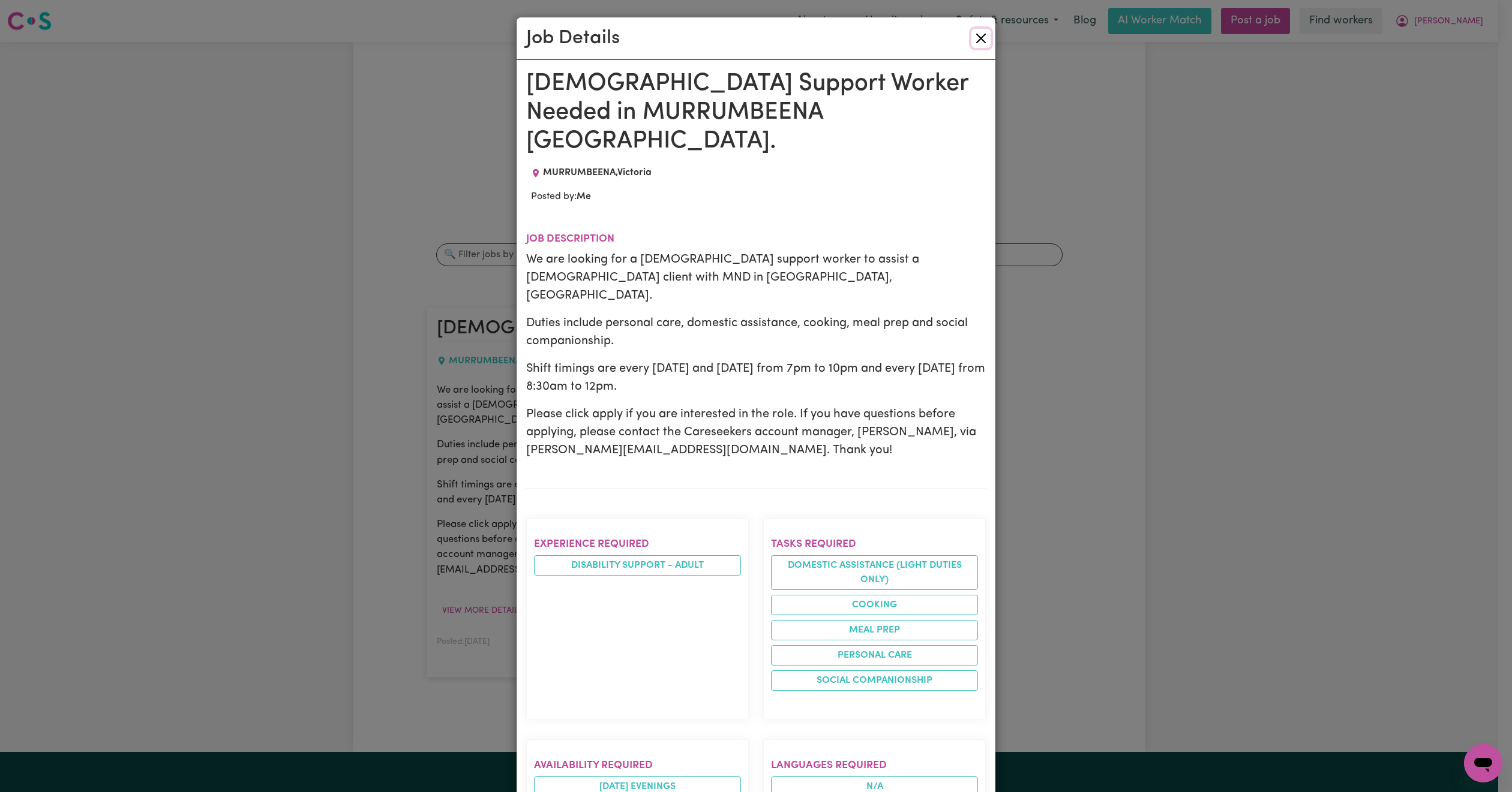
click at [971, 38] on button "Close" at bounding box center [980, 38] width 19 height 19
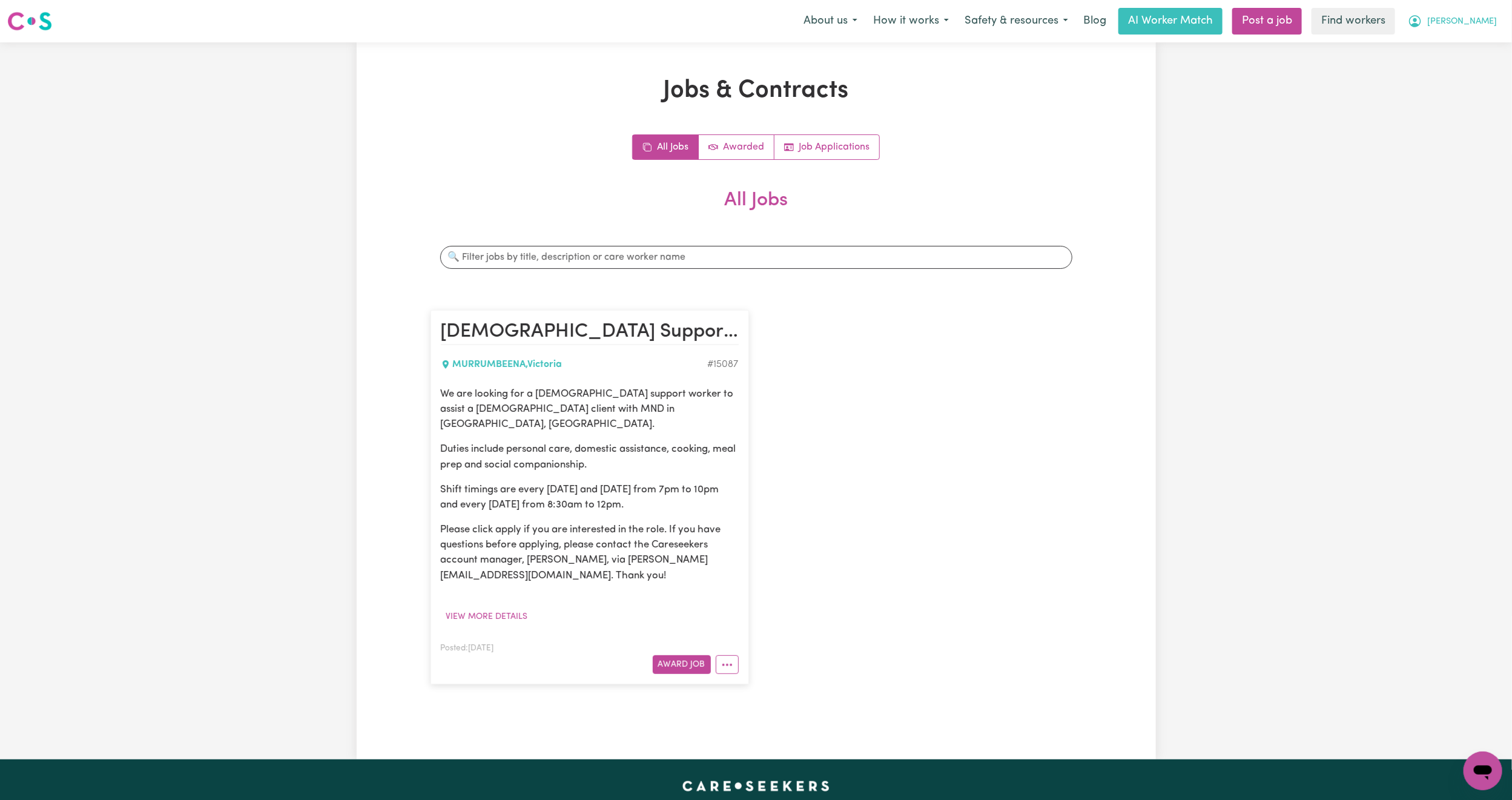
click at [1479, 22] on span "[PERSON_NAME]" at bounding box center [1462, 21] width 70 height 13
drag, startPoint x: 1475, startPoint y: 31, endPoint x: 1478, endPoint y: 41, distance: 10.4
click at [1478, 41] on link "My Dashboard" at bounding box center [1456, 47] width 95 height 23
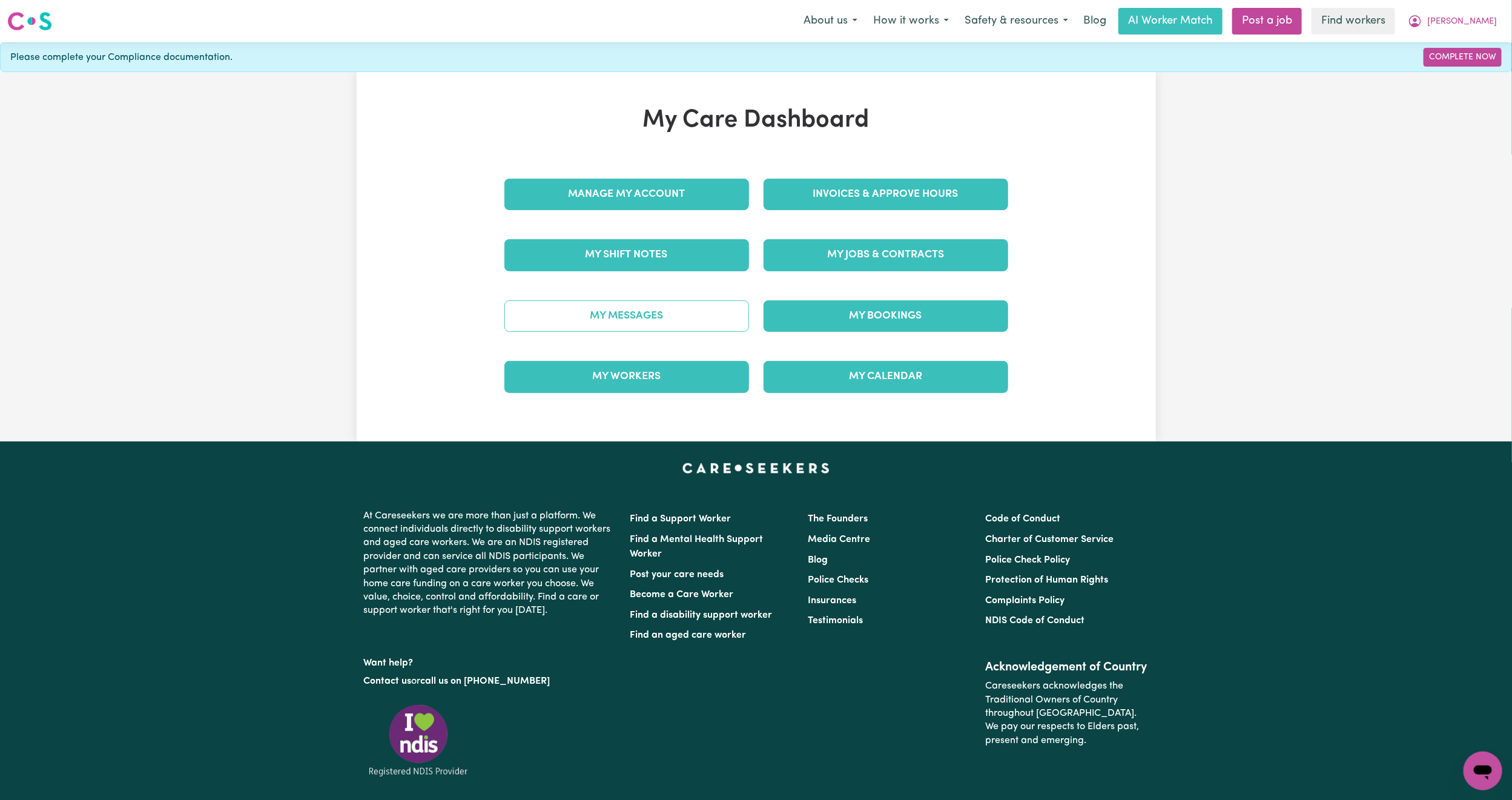
click at [625, 332] on link "My Messages" at bounding box center [626, 316] width 244 height 31
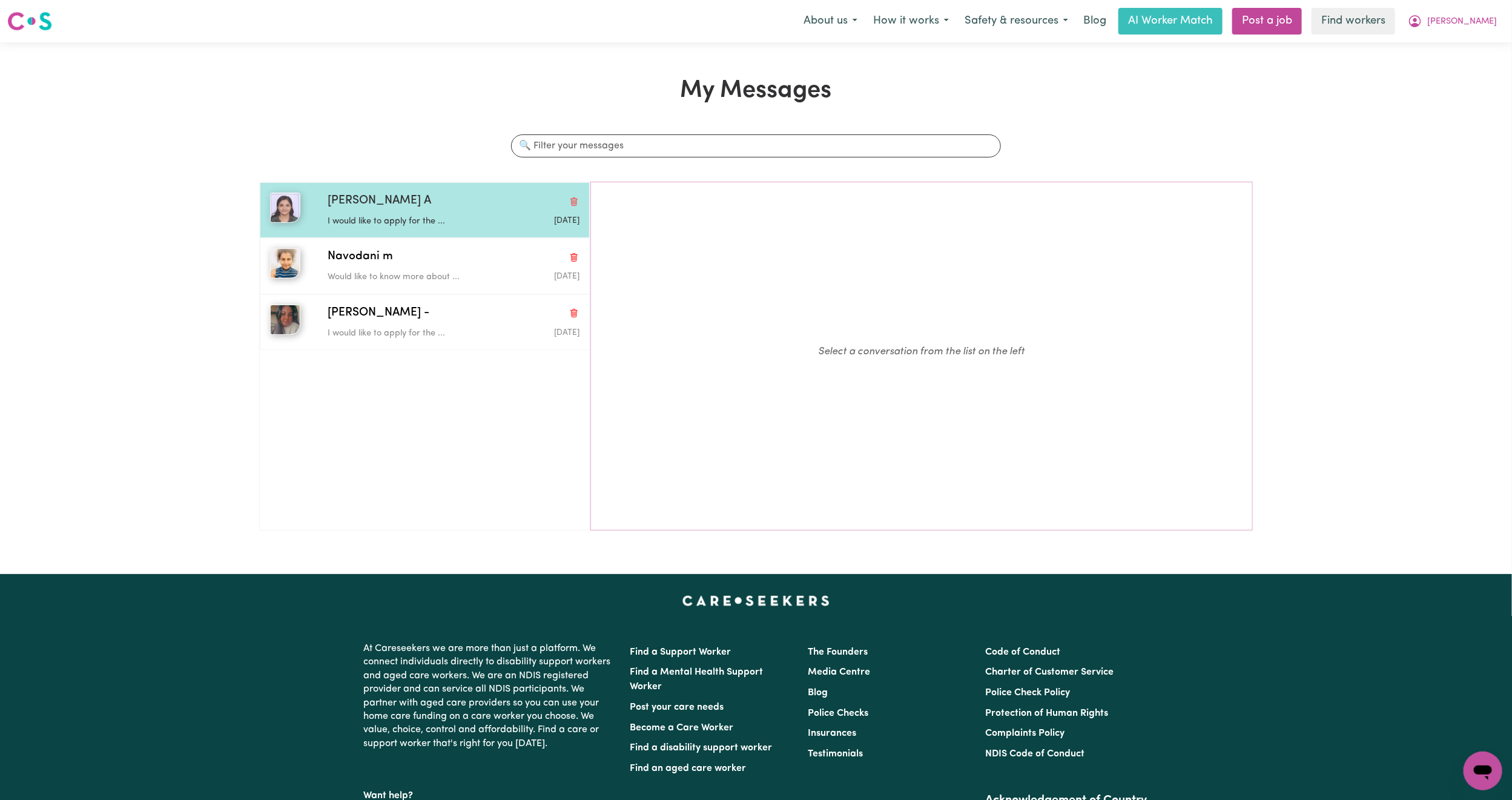
click at [388, 218] on p "I would like to apply for the ..." at bounding box center [411, 221] width 168 height 13
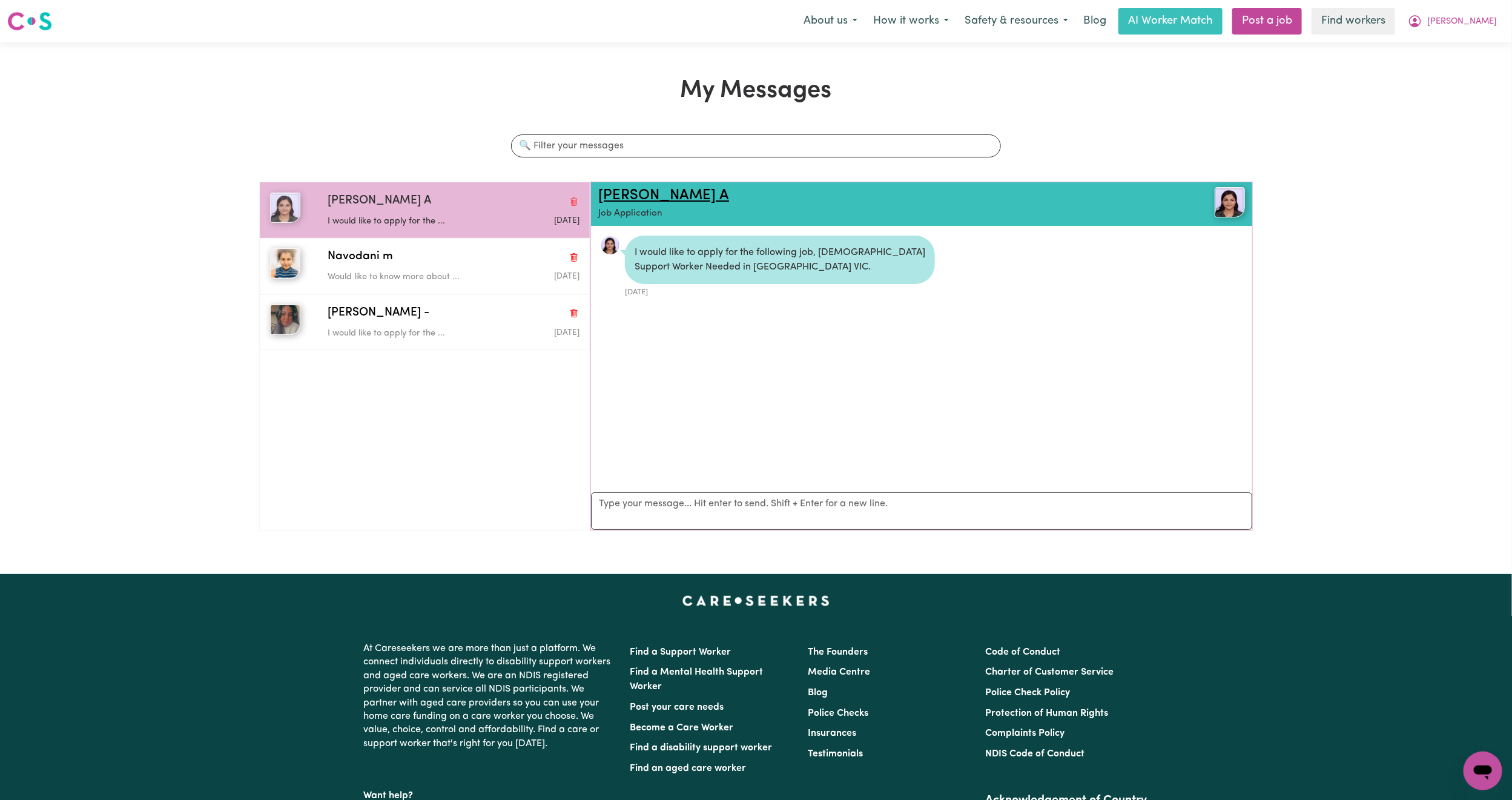
scroll to position [8, 0]
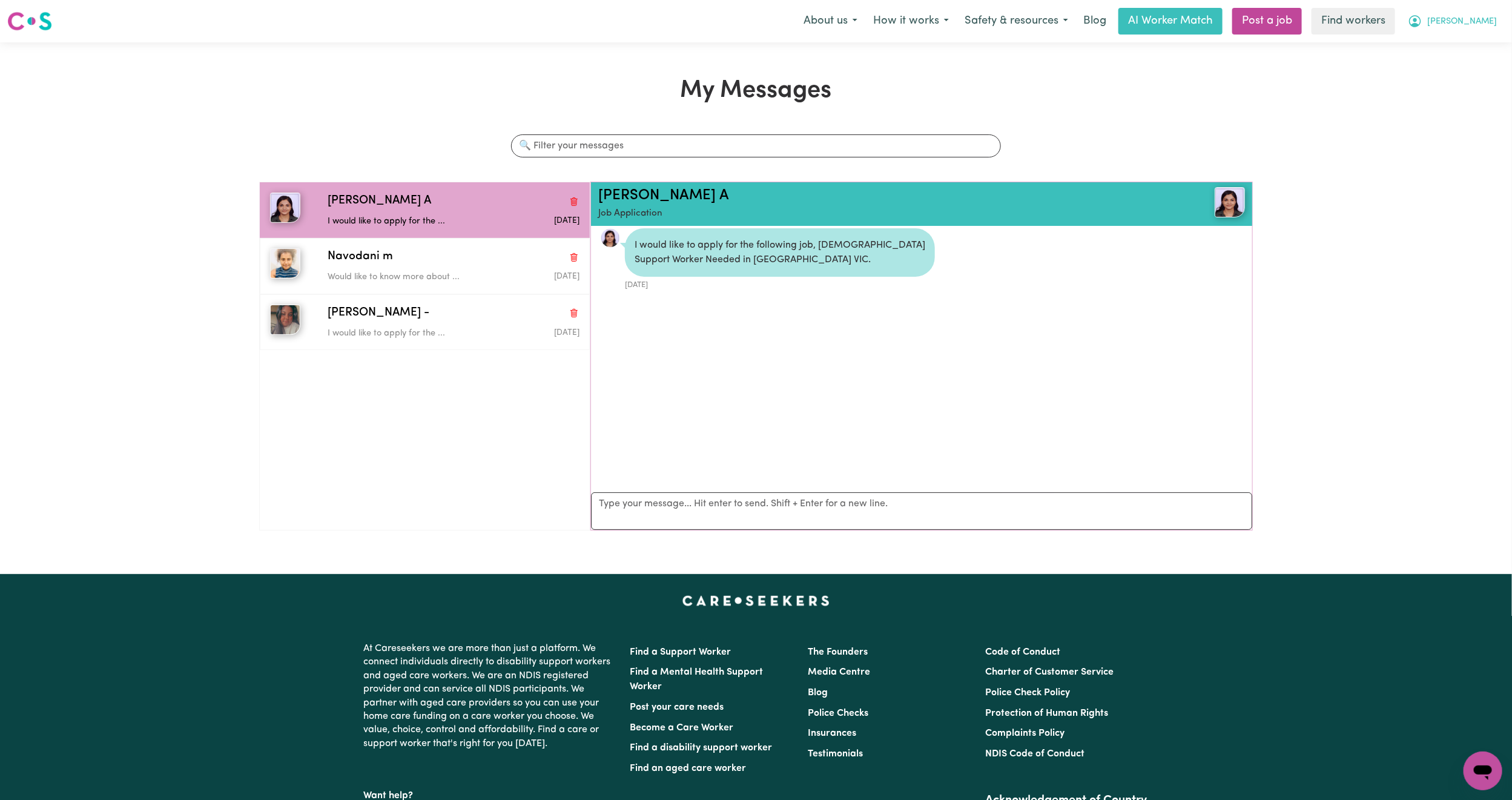
click at [1501, 22] on button "[PERSON_NAME]" at bounding box center [1452, 21] width 105 height 25
click at [1462, 69] on link "Logout" at bounding box center [1456, 70] width 95 height 23
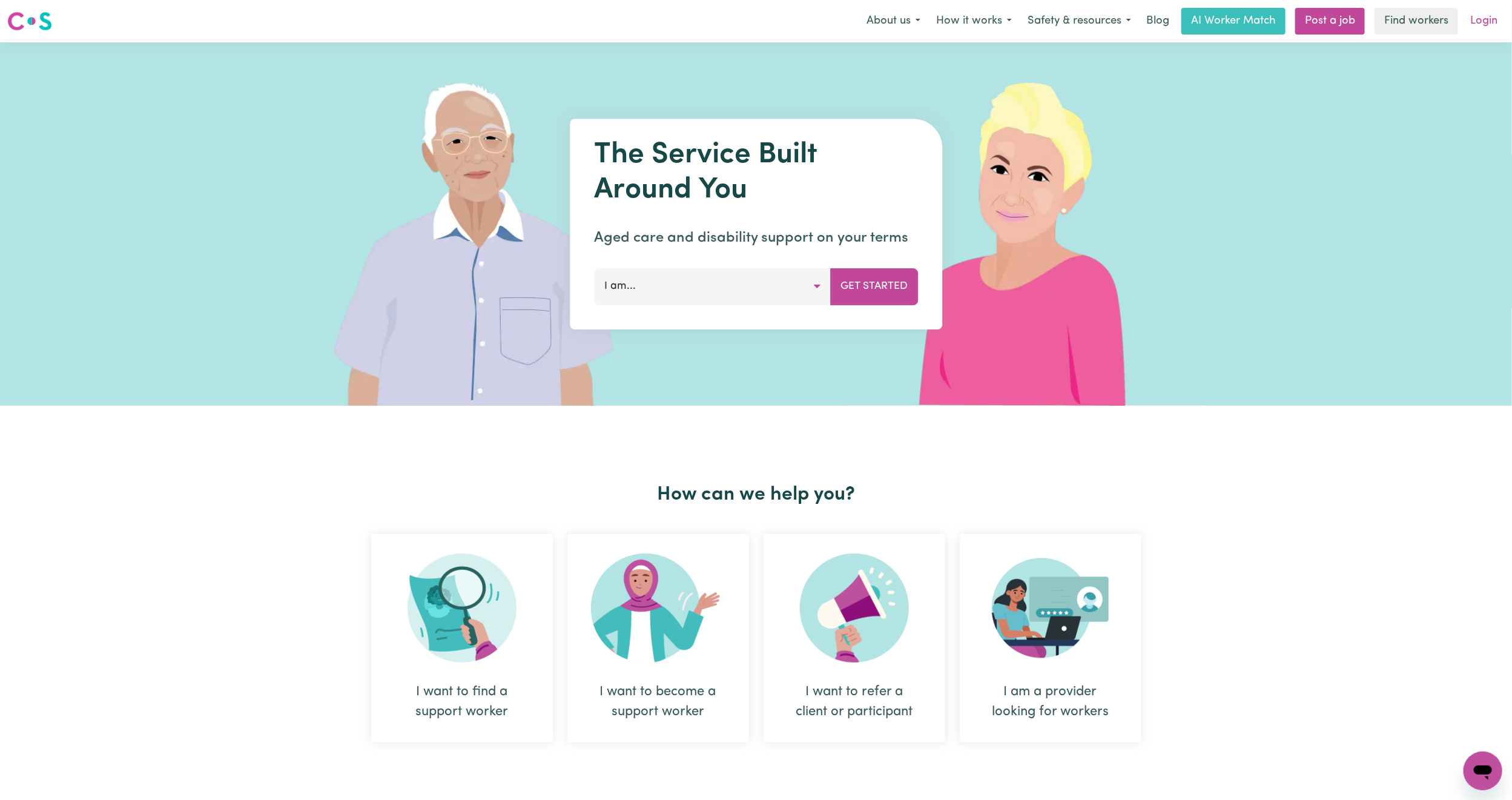
click at [1484, 28] on link "Login" at bounding box center [1483, 21] width 41 height 26
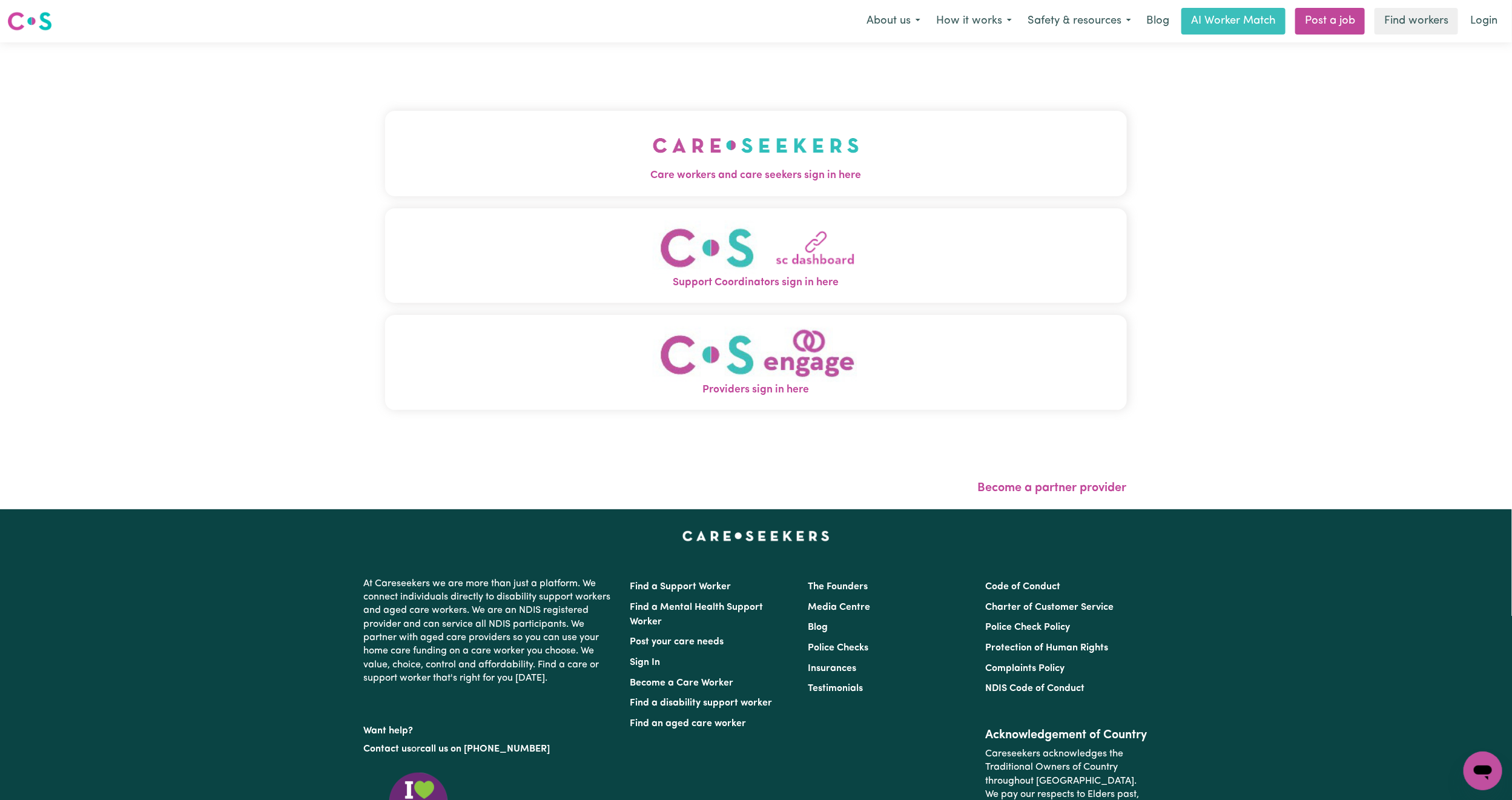
click at [776, 236] on button "Support Coordinators sign in here" at bounding box center [756, 256] width 742 height 95
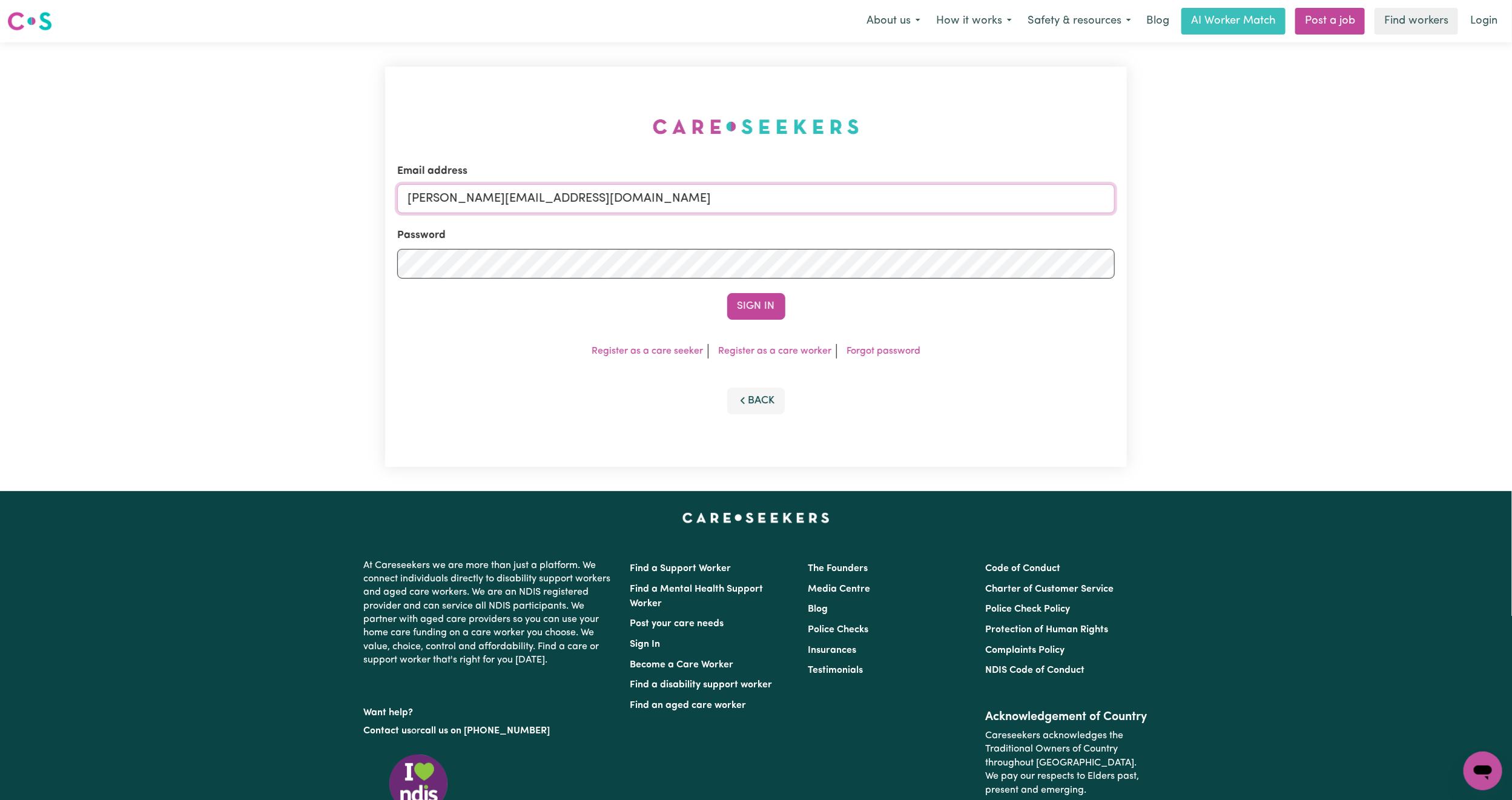
click at [621, 209] on input "[PERSON_NAME][EMAIL_ADDRESS][DOMAIN_NAME]" at bounding box center [756, 199] width 717 height 29
drag, startPoint x: 476, startPoint y: 196, endPoint x: 813, endPoint y: 204, distance: 337.1
click at [813, 204] on input "[EMAIL_ADDRESS][PERSON_NAME][DOMAIN_NAME]" at bounding box center [756, 199] width 717 height 29
type input "superuser~[EMAIL_ADDRESS][DOMAIN_NAME]"
click at [758, 300] on button "Sign In" at bounding box center [756, 306] width 58 height 26
